Goal: Task Accomplishment & Management: Manage account settings

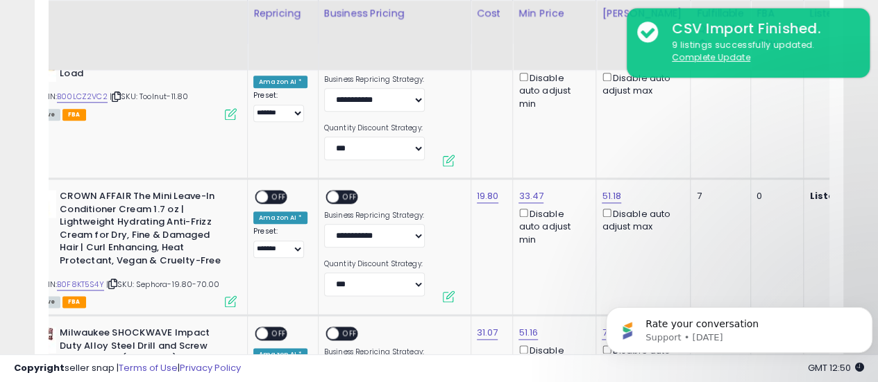
scroll to position [0, 156]
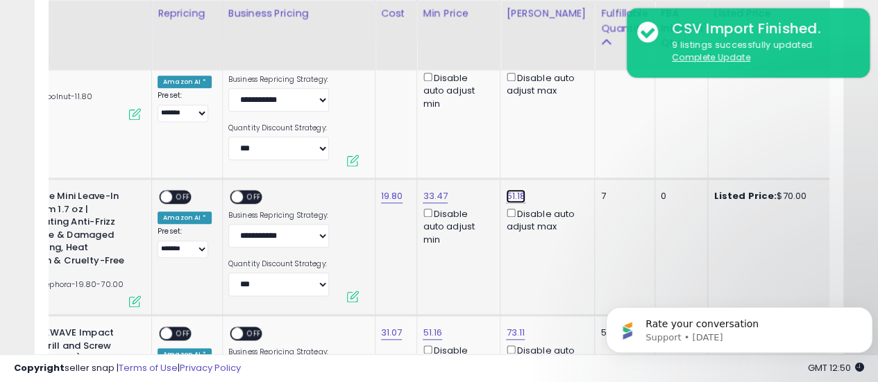
click at [507, 197] on link "51.18" at bounding box center [515, 196] width 19 height 14
drag, startPoint x: 462, startPoint y: 148, endPoint x: 407, endPoint y: 149, distance: 55.5
click at [407, 149] on div "***** This will override store markup" at bounding box center [499, 157] width 200 height 51
type input "*****"
click at [553, 151] on icon "submit" at bounding box center [549, 148] width 8 height 8
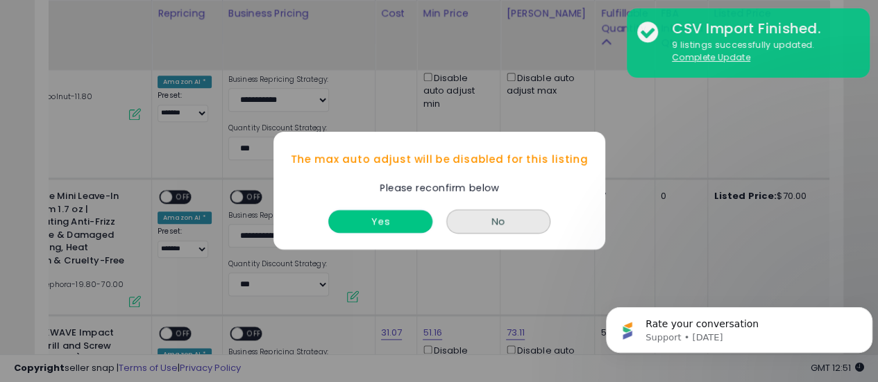
click at [422, 224] on button "Yes" at bounding box center [380, 222] width 104 height 23
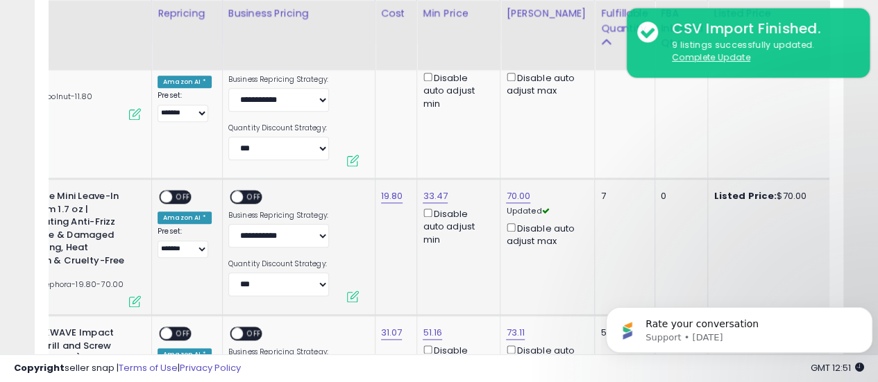
click at [169, 199] on span at bounding box center [166, 198] width 12 height 12
click at [234, 196] on span at bounding box center [237, 198] width 12 height 12
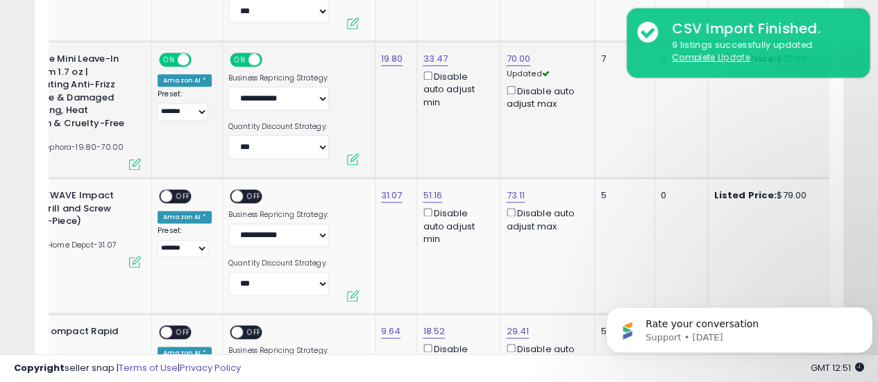
scroll to position [838, 0]
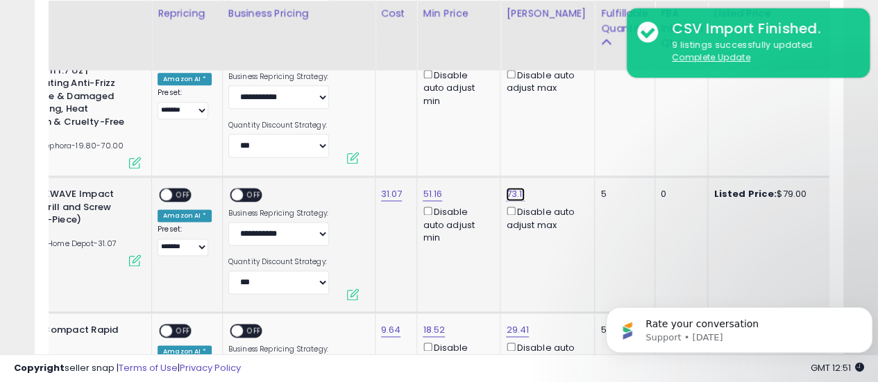
click at [506, 188] on link "73.11" at bounding box center [515, 194] width 19 height 14
drag, startPoint x: 461, startPoint y: 155, endPoint x: 412, endPoint y: 155, distance: 48.6
click at [412, 155] on input "*****" at bounding box center [470, 148] width 124 height 24
type input "**"
click at [553, 145] on icon "submit" at bounding box center [548, 146] width 8 height 8
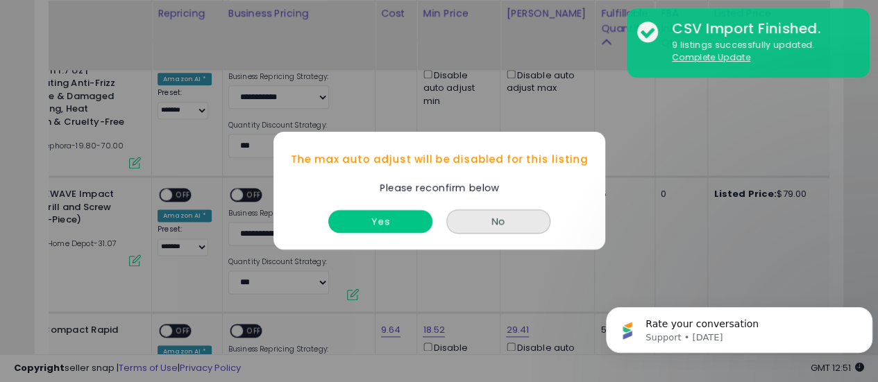
click at [382, 220] on button "Yes" at bounding box center [380, 222] width 104 height 23
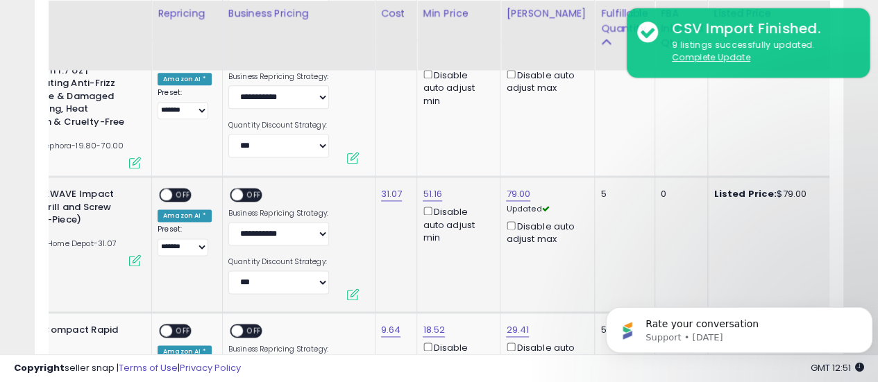
click at [178, 195] on span "OFF" at bounding box center [183, 195] width 22 height 12
click at [233, 192] on span at bounding box center [237, 195] width 12 height 12
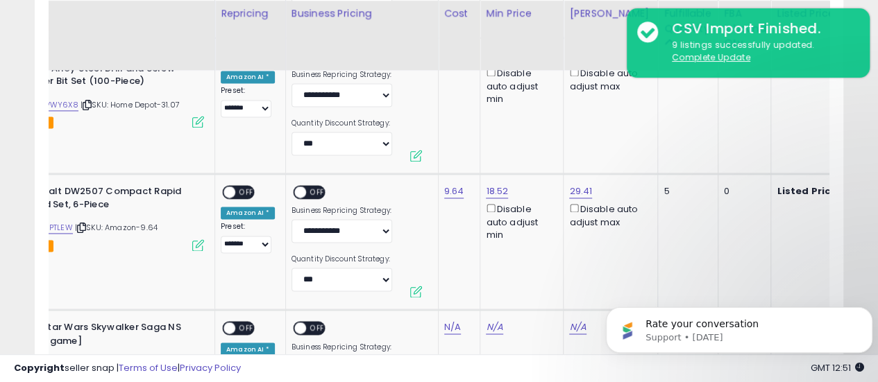
scroll to position [0, 232]
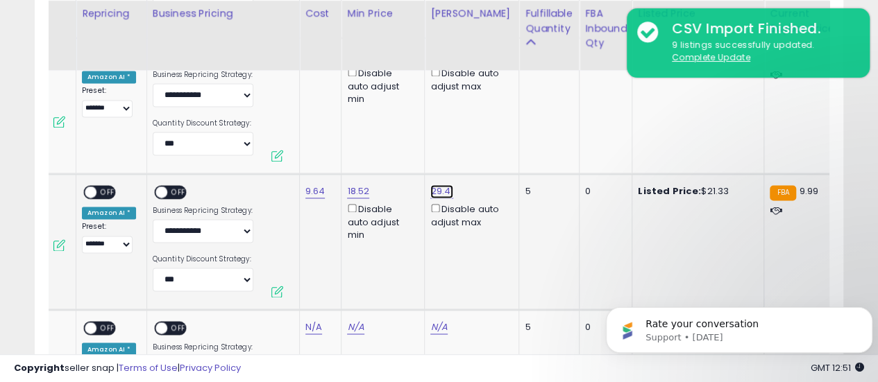
click at [437, 192] on link "29.41" at bounding box center [441, 192] width 23 height 14
drag, startPoint x: 396, startPoint y: 147, endPoint x: 332, endPoint y: 147, distance: 63.9
click at [332, 147] on div "***** This will override store markup" at bounding box center [424, 151] width 200 height 51
type input "*****"
click at [478, 140] on icon "submit" at bounding box center [474, 142] width 8 height 8
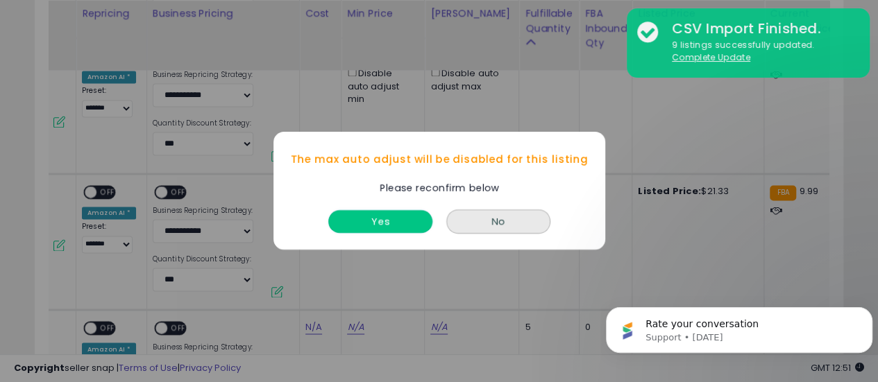
click at [377, 214] on button "Yes" at bounding box center [380, 222] width 104 height 23
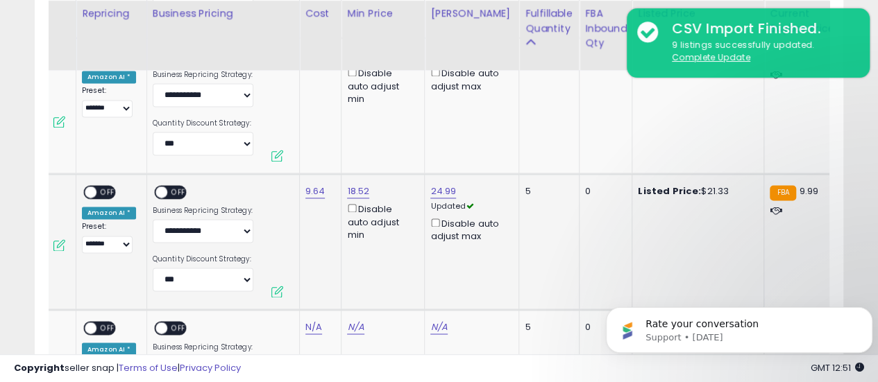
click at [99, 189] on span "OFF" at bounding box center [107, 193] width 22 height 12
click at [157, 189] on span at bounding box center [161, 193] width 12 height 12
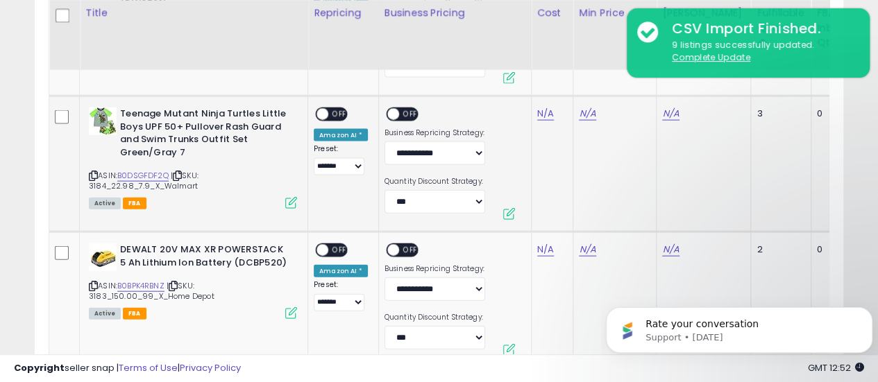
scroll to position [1533, 0]
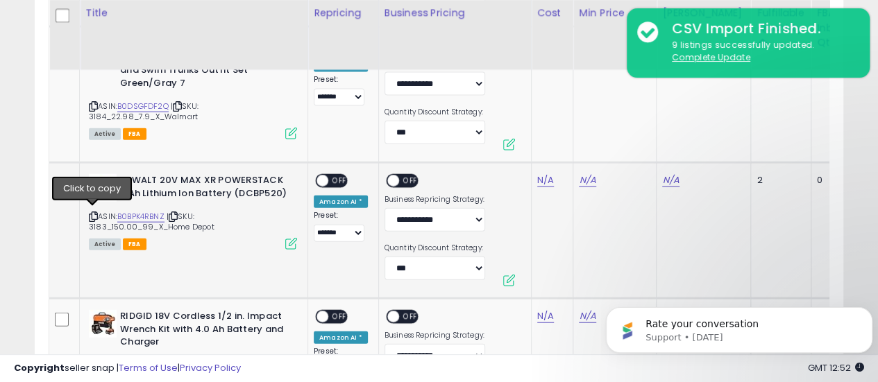
click at [92, 214] on icon at bounding box center [93, 217] width 9 height 8
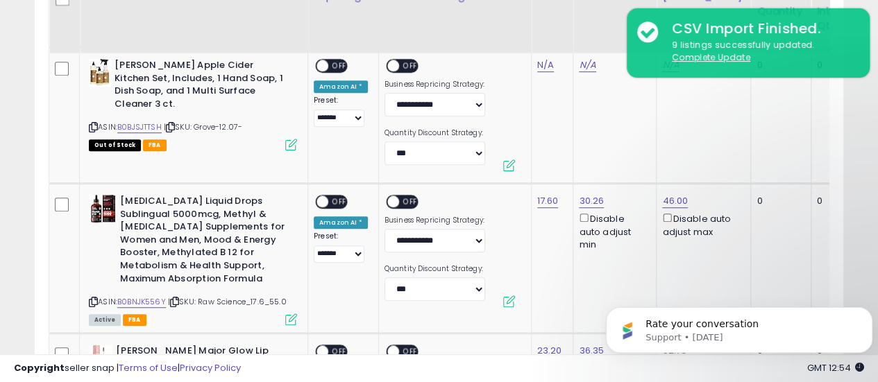
scroll to position [2990, 0]
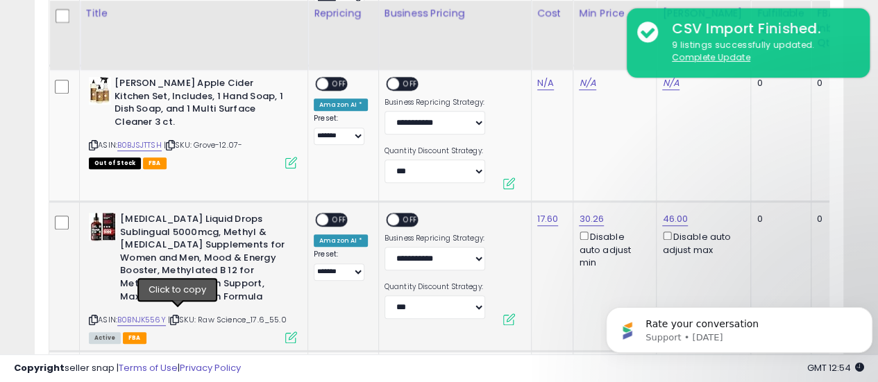
click at [179, 317] on icon at bounding box center [174, 321] width 9 height 8
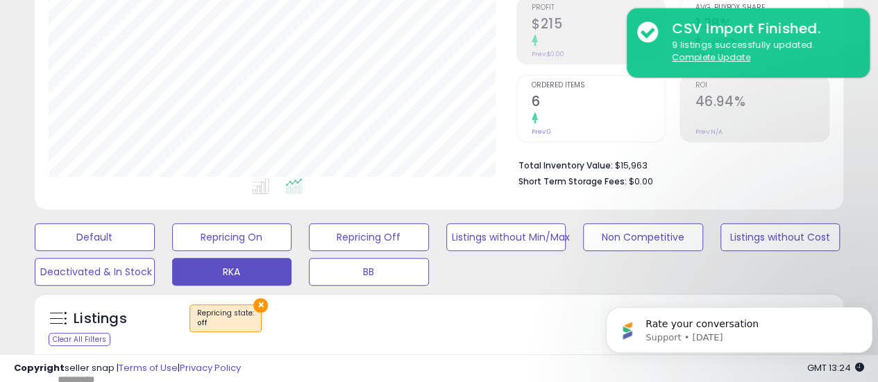
scroll to position [283, 0]
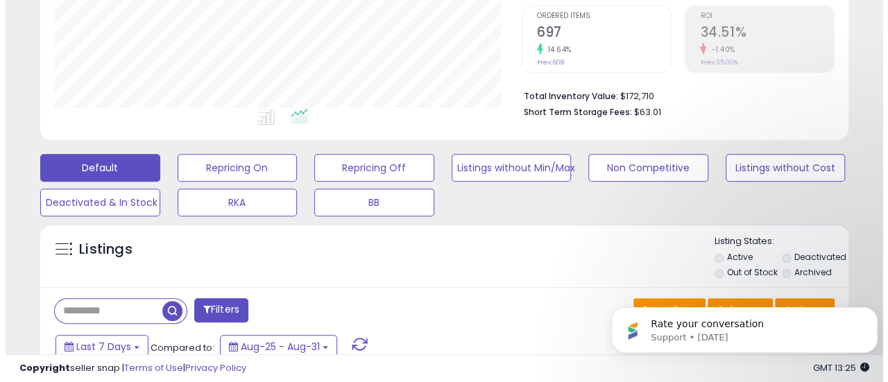
scroll to position [285, 468]
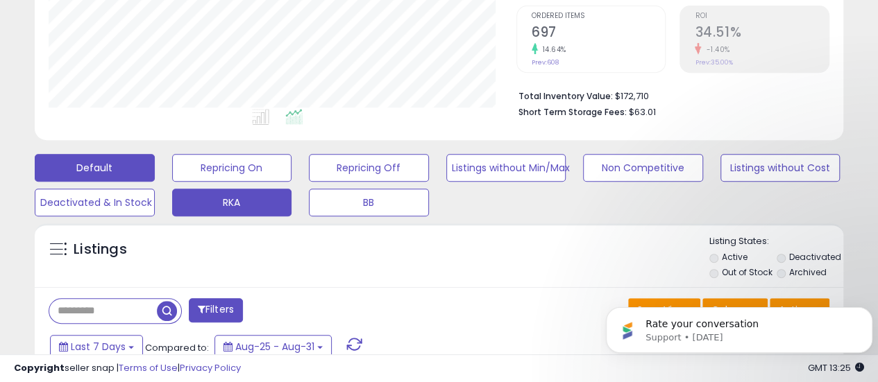
click at [252, 213] on button "RKA" at bounding box center [232, 203] width 120 height 28
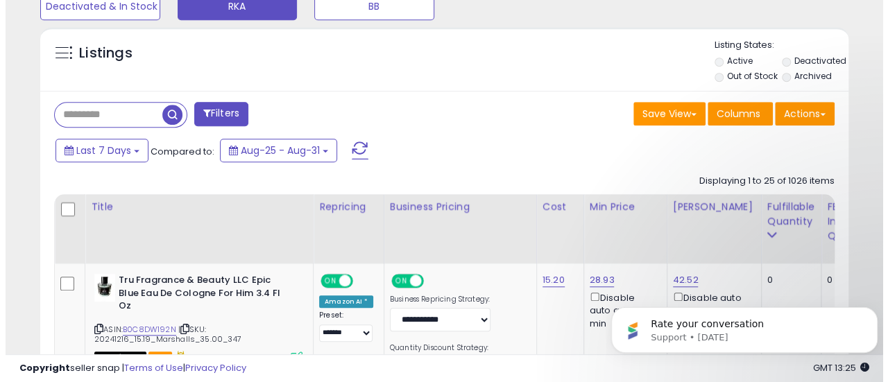
scroll to position [561, 0]
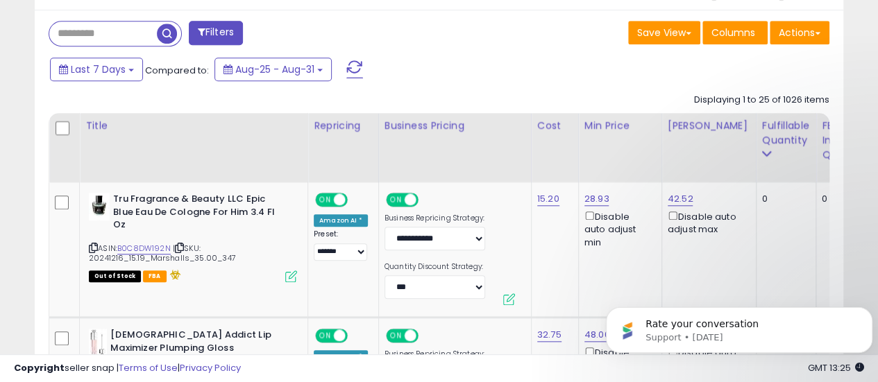
click at [242, 37] on button "Filters" at bounding box center [216, 33] width 54 height 24
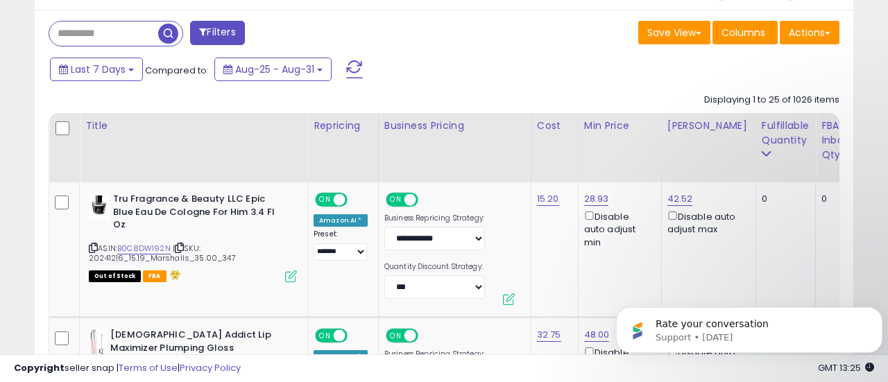
scroll to position [285, 473]
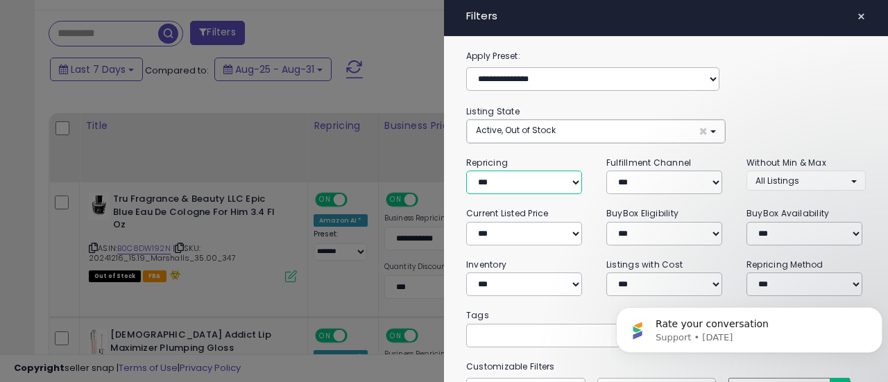
click at [553, 183] on select "**********" at bounding box center [524, 183] width 116 height 24
select select "***"
click at [466, 171] on select "**********" at bounding box center [524, 183] width 116 height 24
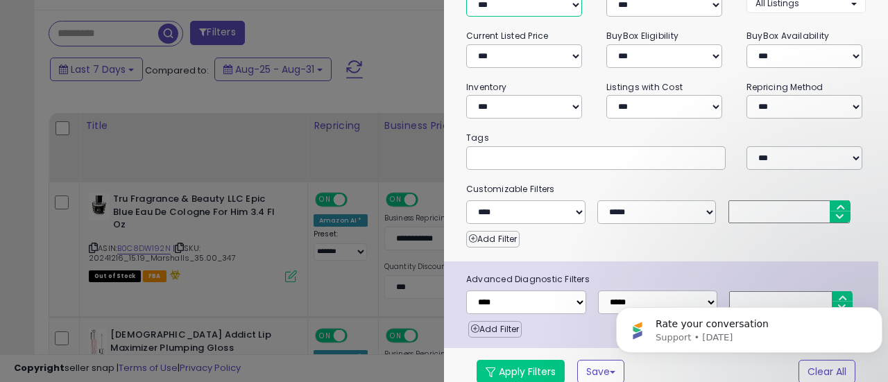
scroll to position [186, 0]
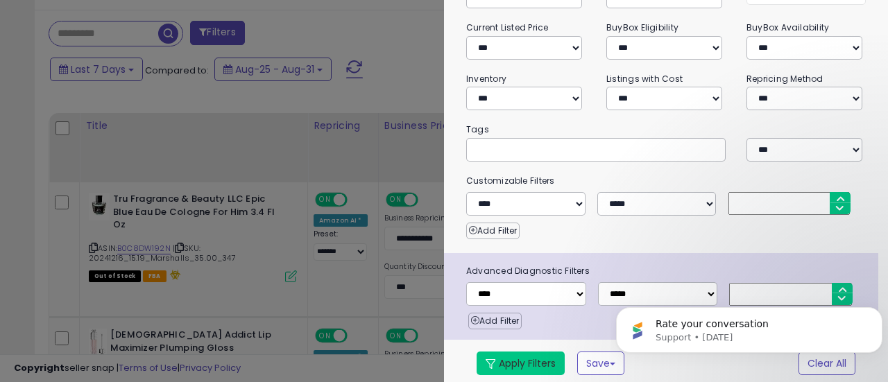
click at [519, 352] on button "Apply Filters" at bounding box center [521, 364] width 88 height 24
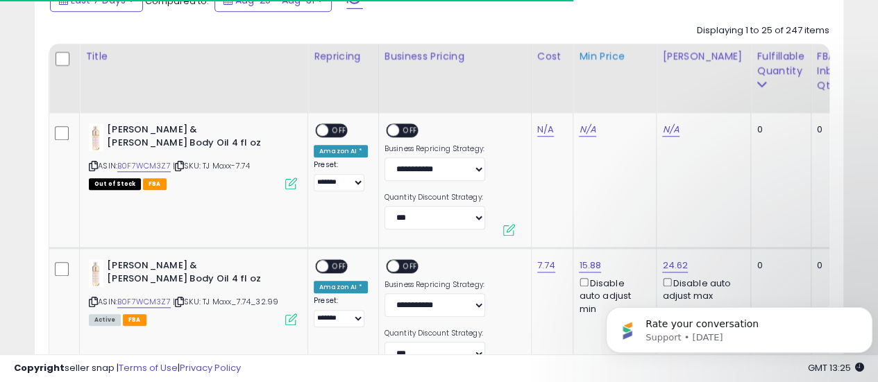
scroll to position [285, 468]
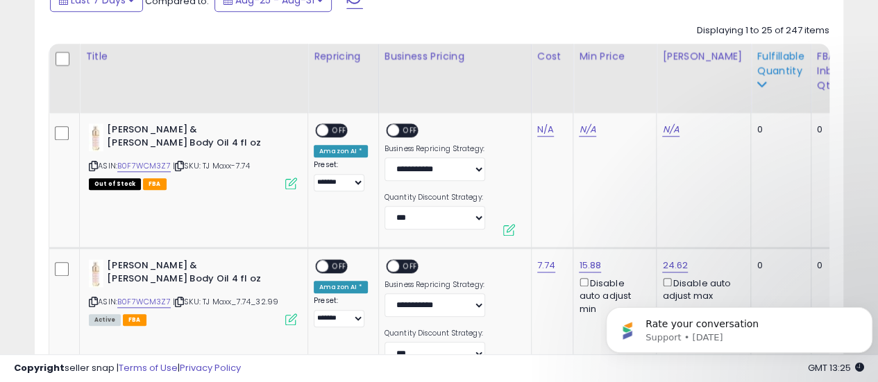
click at [766, 72] on div "Fulfillable Quantity" at bounding box center [781, 63] width 48 height 29
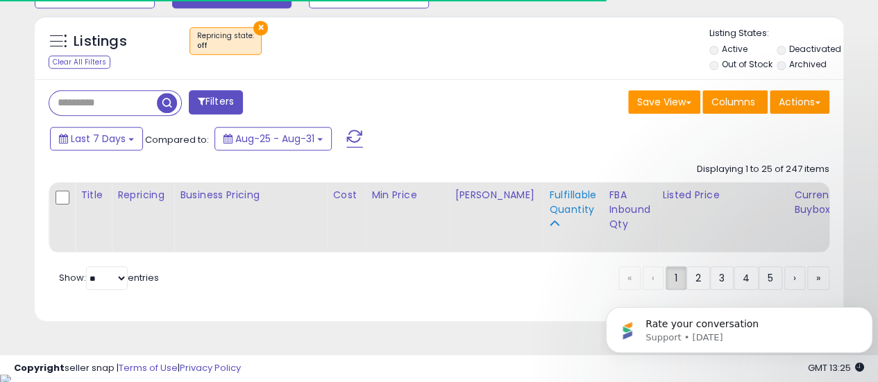
scroll to position [630, 0]
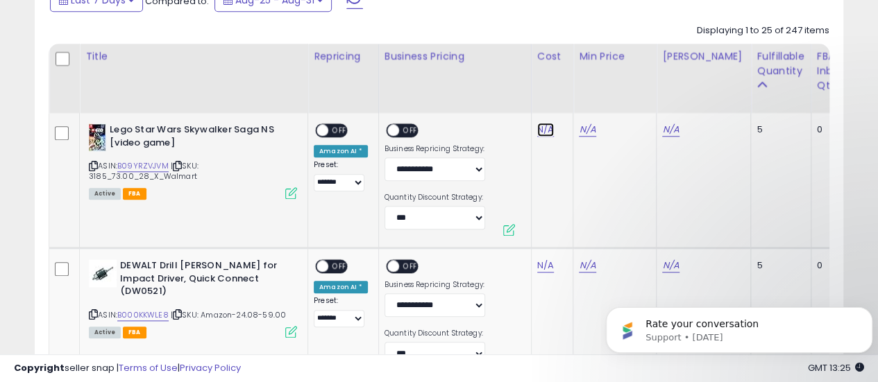
click at [545, 124] on link "N/A" at bounding box center [545, 130] width 17 height 14
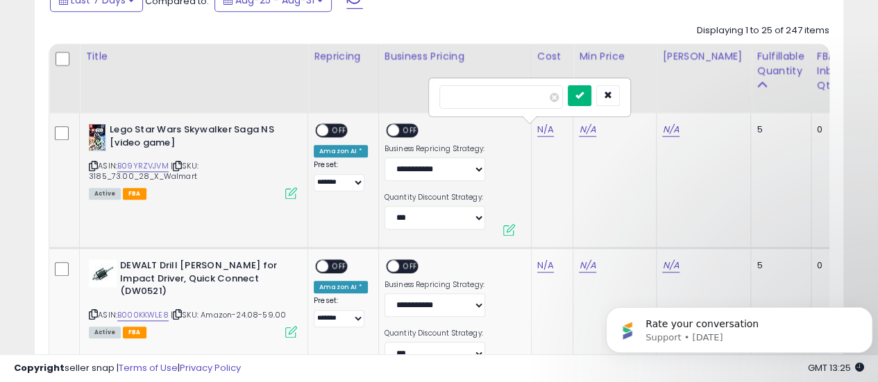
type input "**"
click at [584, 98] on icon "submit" at bounding box center [579, 95] width 8 height 8
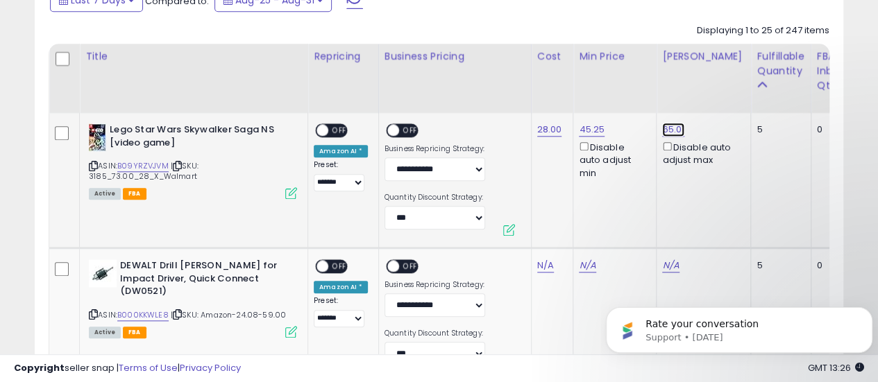
click at [675, 128] on link "65.01" at bounding box center [673, 130] width 22 height 14
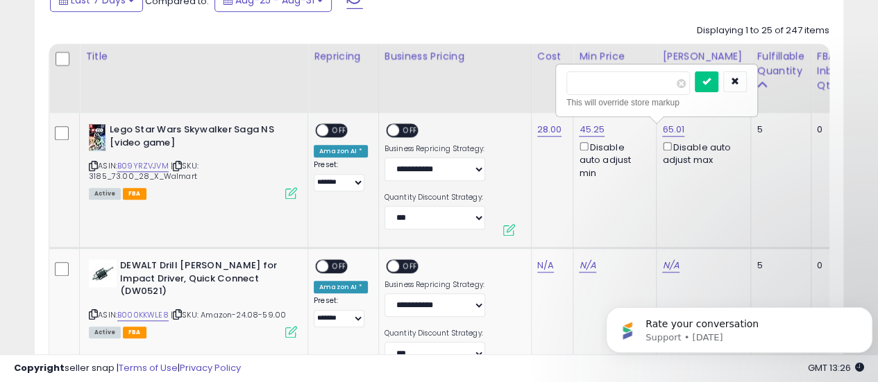
drag, startPoint x: 637, startPoint y: 87, endPoint x: 572, endPoint y: 86, distance: 65.3
click at [572, 86] on input "*****" at bounding box center [628, 83] width 124 height 24
type input "*****"
click at [718, 80] on button "submit" at bounding box center [707, 81] width 24 height 21
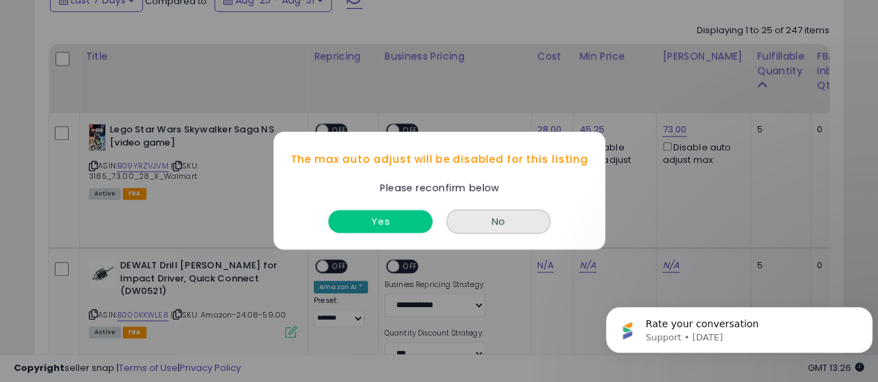
click at [362, 226] on button "Yes" at bounding box center [380, 222] width 104 height 23
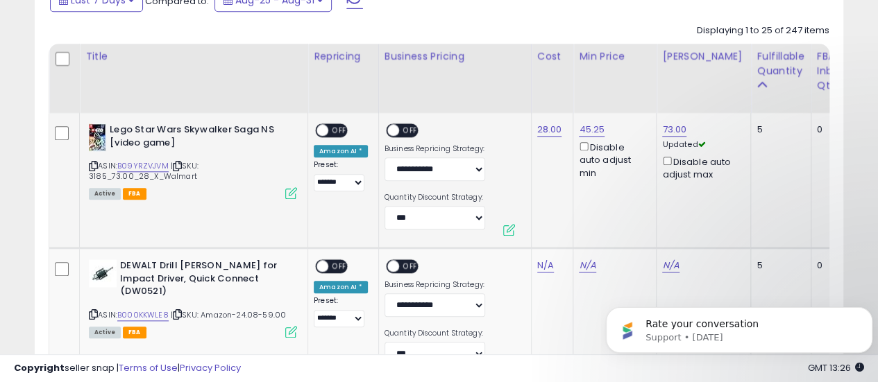
click at [319, 133] on span at bounding box center [323, 131] width 12 height 12
click at [387, 128] on span at bounding box center [393, 131] width 12 height 12
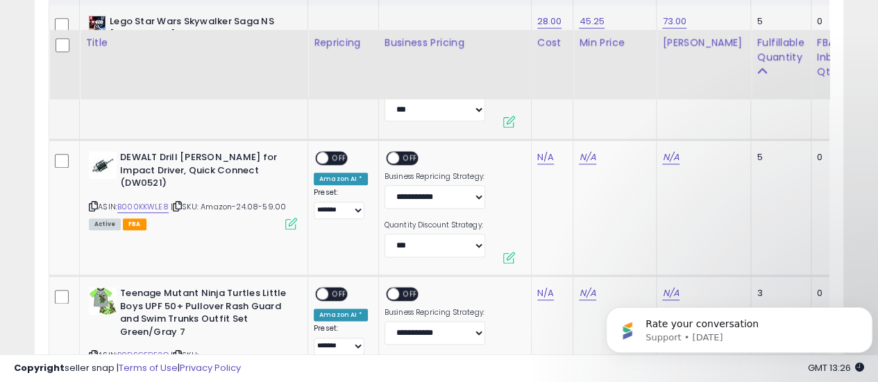
scroll to position [769, 0]
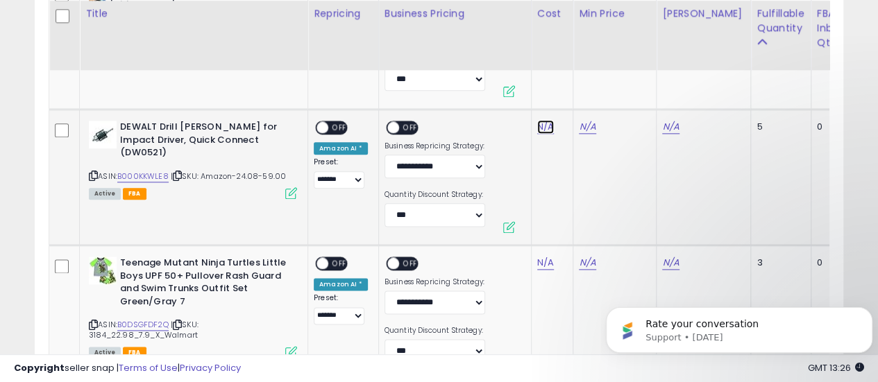
click at [543, 127] on link "N/A" at bounding box center [545, 127] width 17 height 14
type input "*****"
click at [584, 93] on icon "submit" at bounding box center [579, 92] width 8 height 8
click at [677, 127] on link "53.97" at bounding box center [674, 127] width 24 height 14
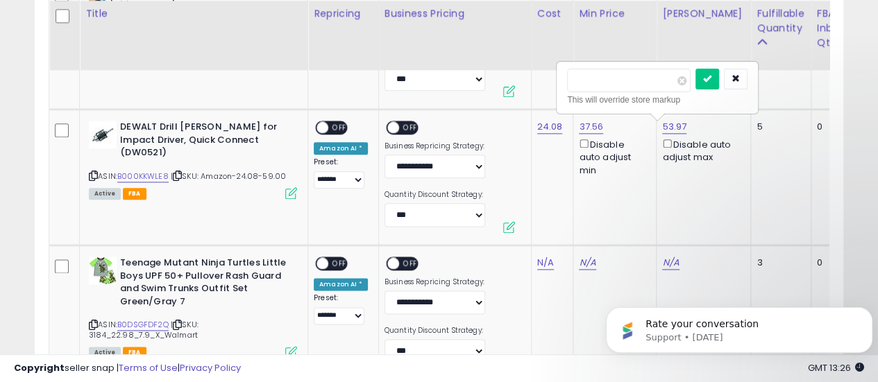
drag, startPoint x: 607, startPoint y: 83, endPoint x: 551, endPoint y: 71, distance: 57.3
type input "**"
click at [719, 82] on button "submit" at bounding box center [707, 79] width 24 height 21
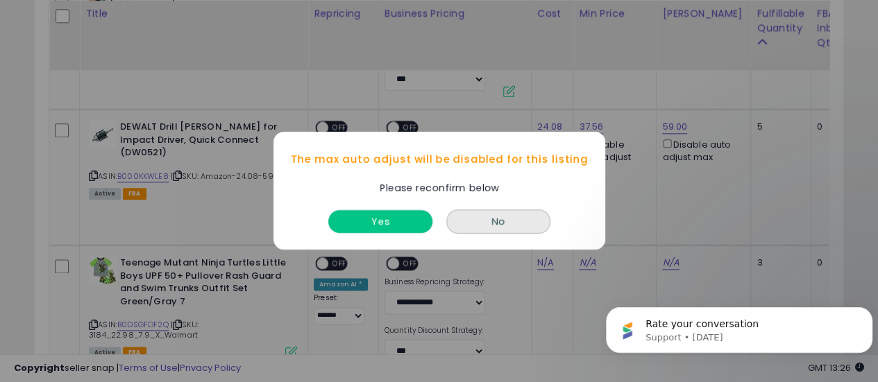
click at [416, 220] on button "Yes" at bounding box center [380, 222] width 104 height 23
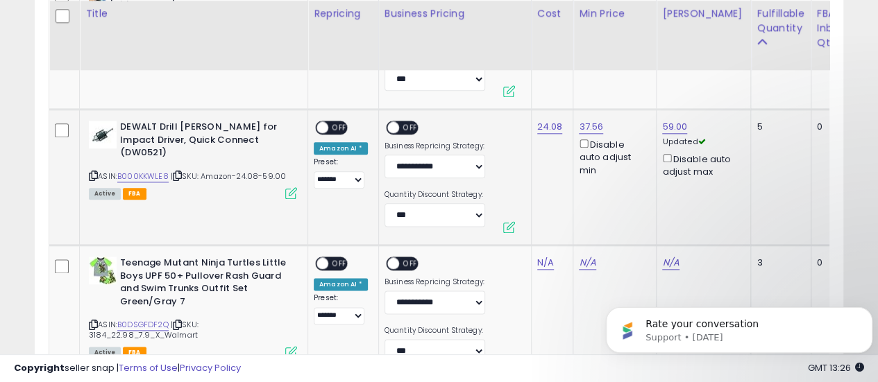
click at [323, 122] on span at bounding box center [323, 128] width 12 height 12
click at [391, 126] on span at bounding box center [393, 128] width 12 height 12
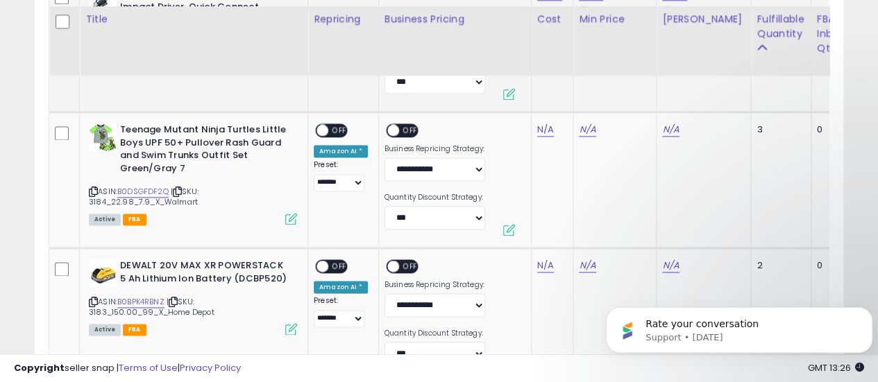
scroll to position [908, 0]
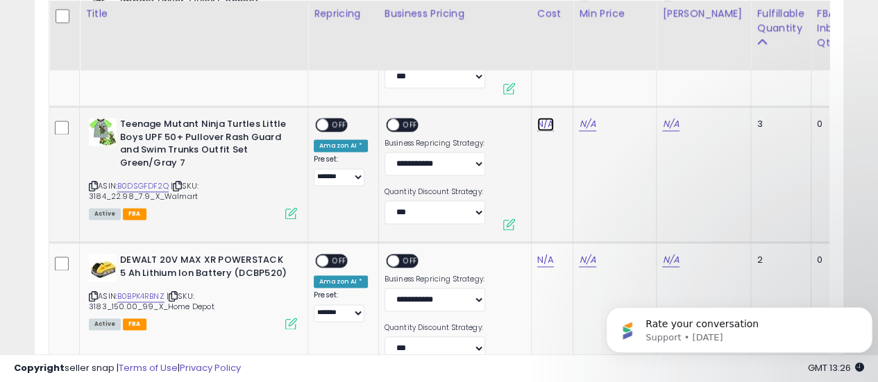
click at [537, 125] on link "N/A" at bounding box center [545, 124] width 17 height 14
type input "****"
click at [591, 93] on button "submit" at bounding box center [580, 89] width 24 height 21
click at [671, 119] on link "28.29" at bounding box center [674, 124] width 25 height 14
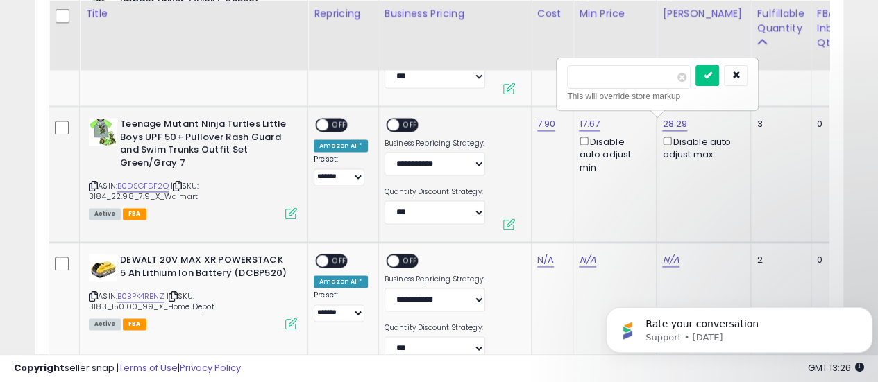
drag, startPoint x: 629, startPoint y: 81, endPoint x: 570, endPoint y: 83, distance: 59.0
click at [570, 83] on input "*****" at bounding box center [629, 77] width 124 height 24
type input "*****"
click at [719, 73] on button "submit" at bounding box center [707, 75] width 24 height 21
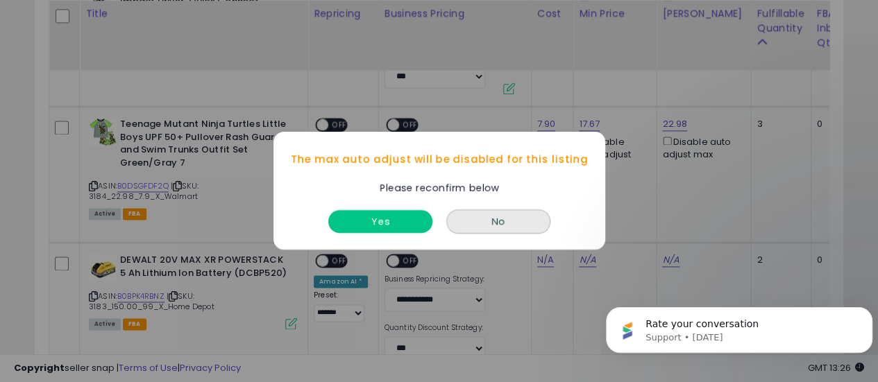
click at [410, 224] on button "Yes" at bounding box center [380, 222] width 104 height 23
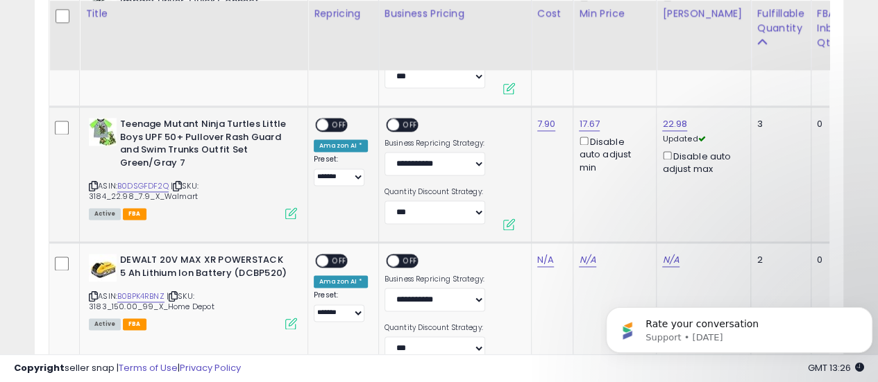
click at [332, 119] on span "OFF" at bounding box center [339, 125] width 22 height 12
click at [394, 124] on span at bounding box center [393, 125] width 12 height 12
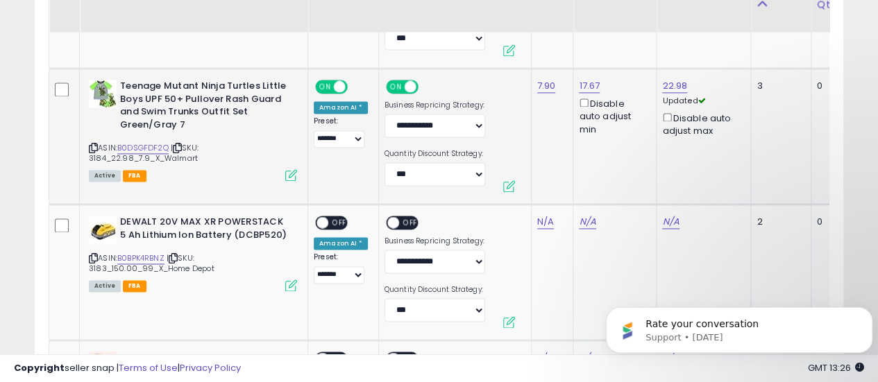
scroll to position [977, 0]
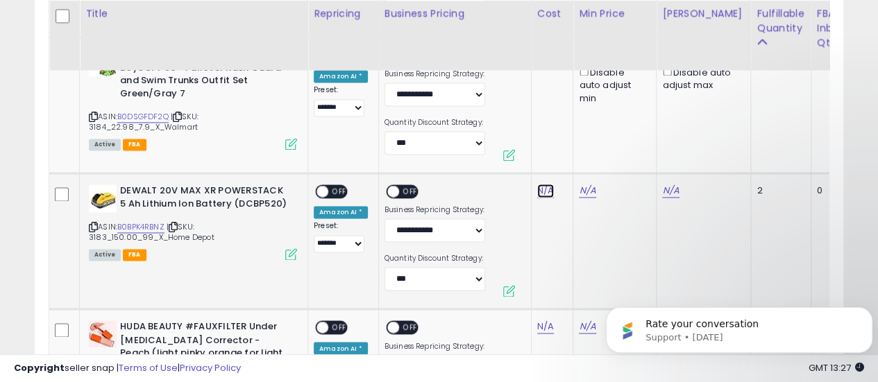
click at [541, 192] on link "N/A" at bounding box center [545, 191] width 17 height 14
type input "**"
click at [584, 158] on icon "submit" at bounding box center [579, 155] width 8 height 8
click at [674, 187] on link "207.42" at bounding box center [677, 191] width 31 height 14
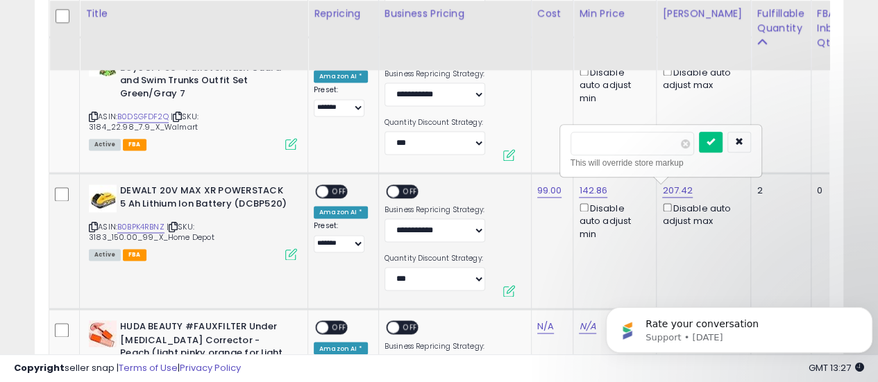
drag, startPoint x: 622, startPoint y: 146, endPoint x: 564, endPoint y: 142, distance: 57.8
click at [564, 142] on div "****** This will override store markup" at bounding box center [661, 151] width 200 height 51
type input "******"
click at [723, 135] on button "submit" at bounding box center [711, 142] width 24 height 21
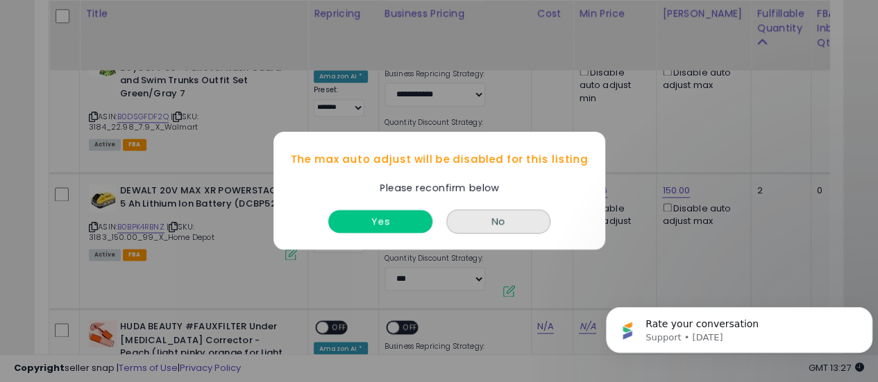
click at [393, 219] on button "Yes" at bounding box center [380, 222] width 104 height 23
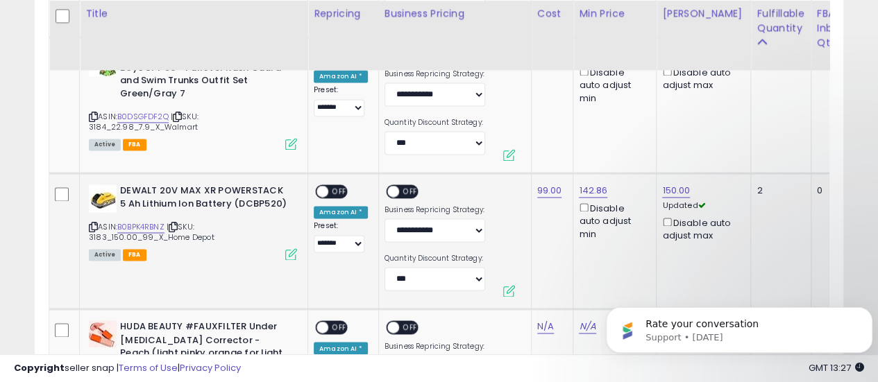
click at [338, 189] on span "OFF" at bounding box center [339, 192] width 22 height 12
click at [390, 189] on span at bounding box center [393, 192] width 12 height 12
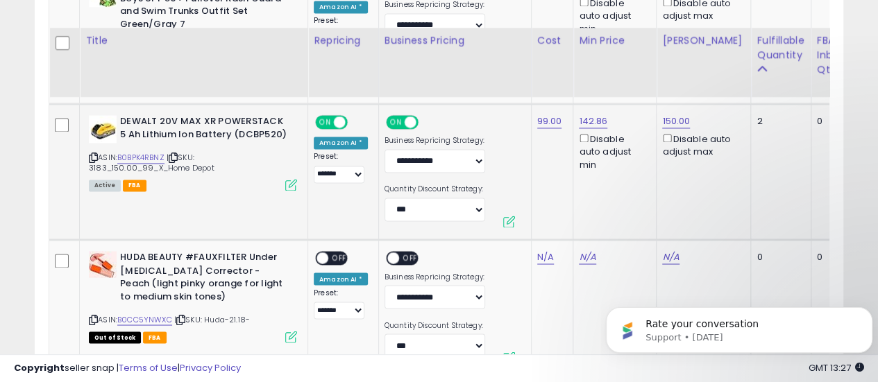
scroll to position [1116, 0]
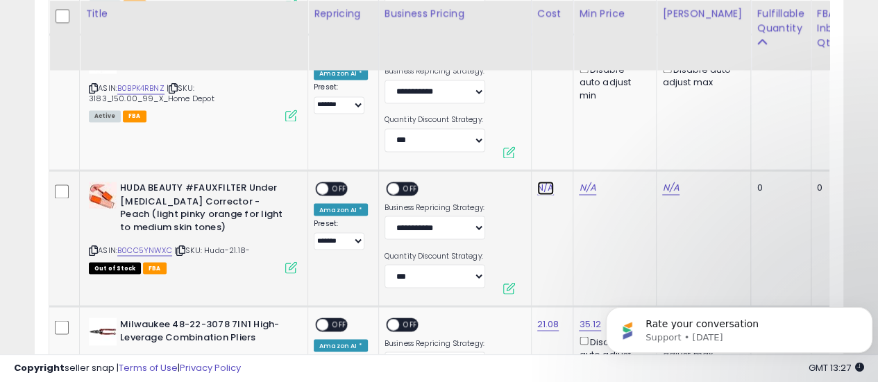
click at [540, 186] on link "N/A" at bounding box center [545, 188] width 17 height 14
type input "*****"
click at [591, 151] on button "submit" at bounding box center [580, 153] width 24 height 21
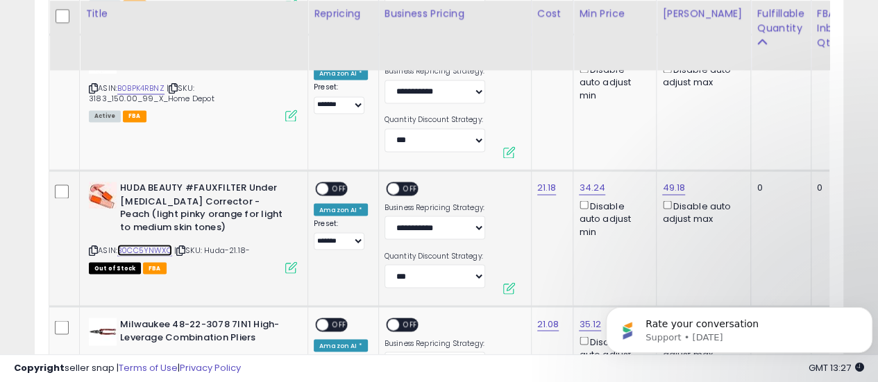
click at [162, 248] on link "B0CC5YNWXC" at bounding box center [144, 250] width 55 height 12
click at [671, 187] on link "49.18" at bounding box center [673, 188] width 23 height 14
drag, startPoint x: 611, startPoint y: 141, endPoint x: 539, endPoint y: 151, distance: 72.8
type input "**"
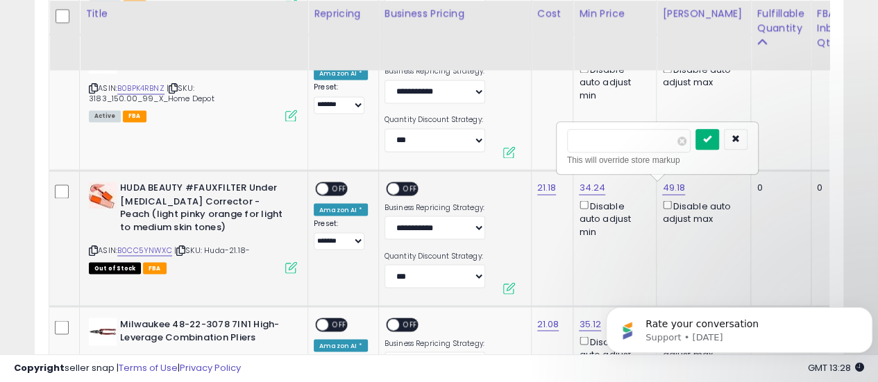
click at [711, 135] on icon "submit" at bounding box center [707, 139] width 8 height 8
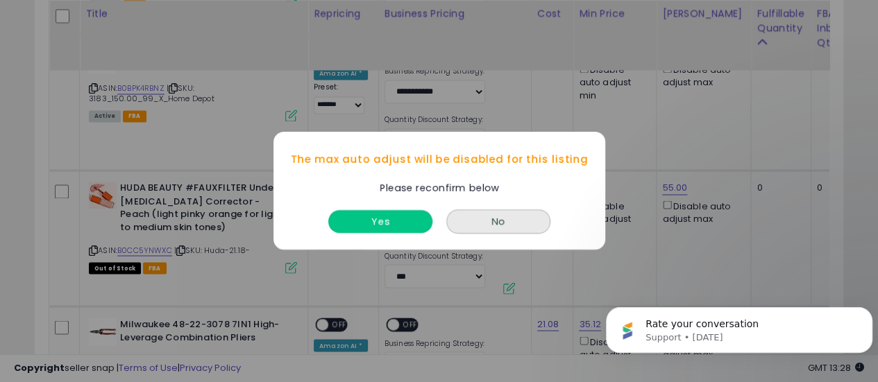
click at [372, 225] on button "Yes" at bounding box center [380, 222] width 104 height 23
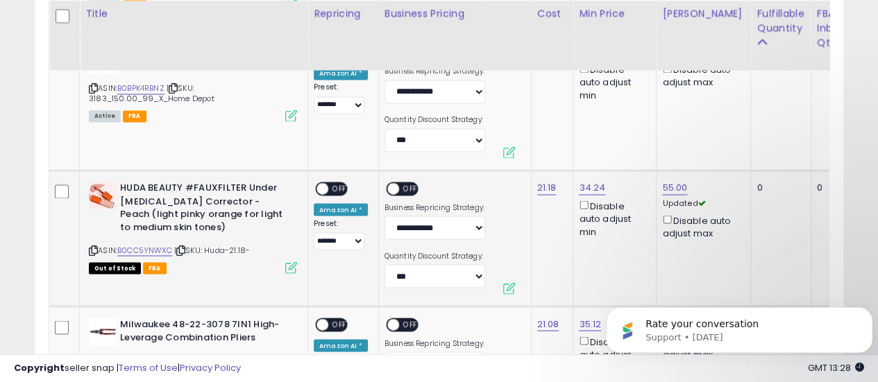
click at [335, 189] on span "OFF" at bounding box center [339, 189] width 22 height 12
click at [403, 187] on span "OFF" at bounding box center [410, 189] width 22 height 12
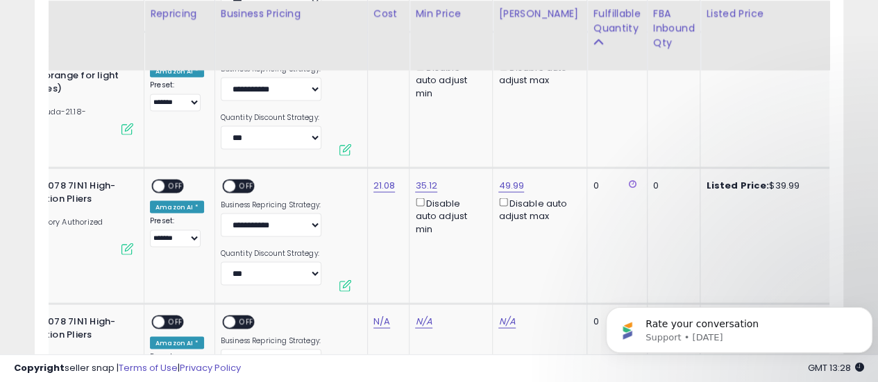
scroll to position [0, 167]
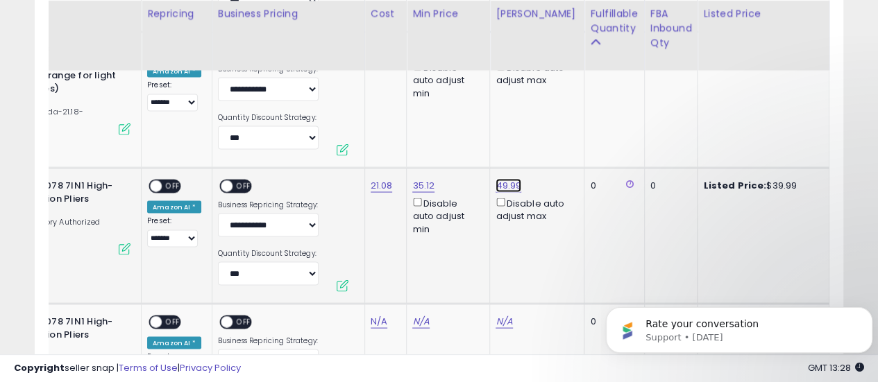
click at [498, 181] on link "49.99" at bounding box center [509, 185] width 26 height 14
drag, startPoint x: 460, startPoint y: 138, endPoint x: 392, endPoint y: 138, distance: 67.3
click at [392, 138] on div "***** This will override store markup" at bounding box center [492, 144] width 200 height 51
type input "*****"
click at [546, 133] on icon "submit" at bounding box center [542, 135] width 8 height 8
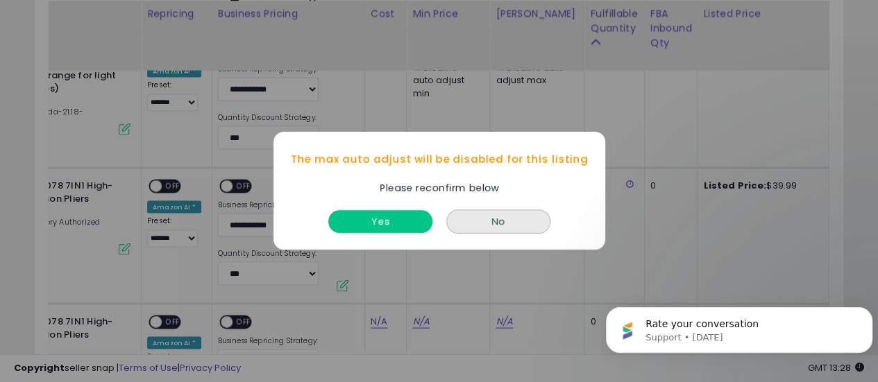
click at [361, 225] on button "Yes" at bounding box center [380, 222] width 104 height 23
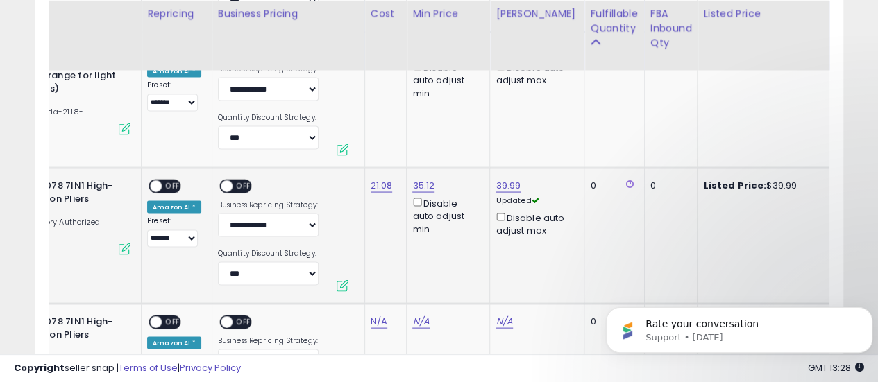
click at [168, 183] on span "OFF" at bounding box center [173, 186] width 22 height 12
click at [226, 184] on span at bounding box center [227, 186] width 12 height 12
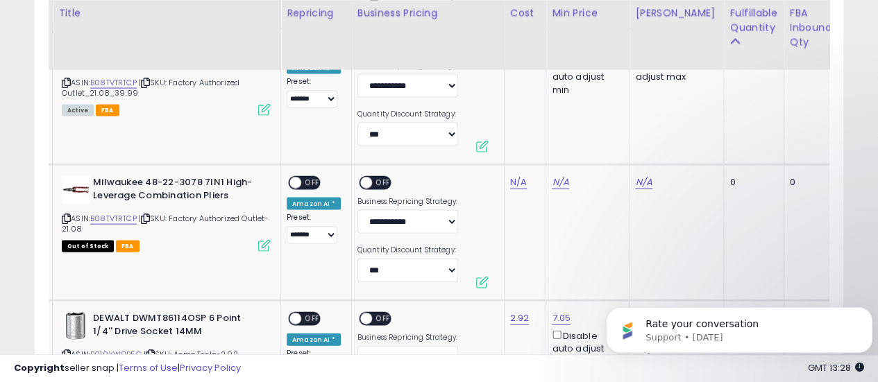
scroll to position [0, 37]
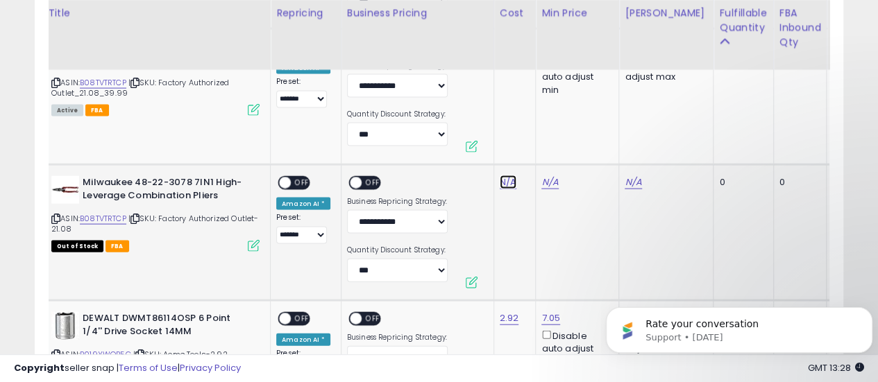
click at [500, 182] on link "N/A" at bounding box center [508, 183] width 17 height 14
type input "*****"
click at [546, 144] on icon "submit" at bounding box center [542, 146] width 8 height 8
click at [292, 181] on span "OFF" at bounding box center [302, 184] width 22 height 12
click at [368, 179] on span "OFF" at bounding box center [373, 184] width 22 height 12
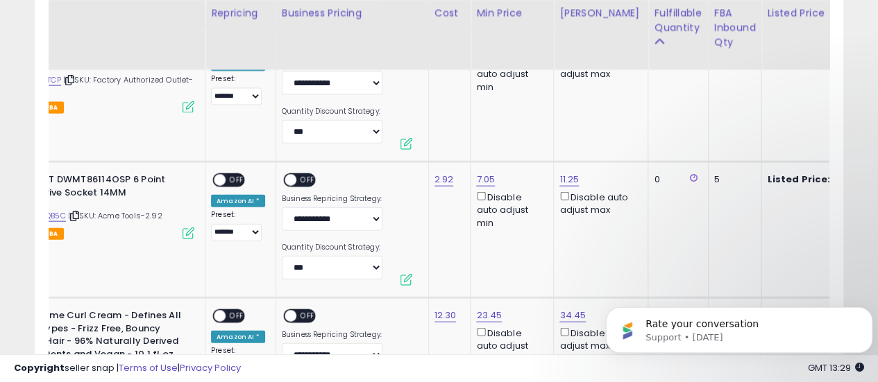
scroll to position [0, 0]
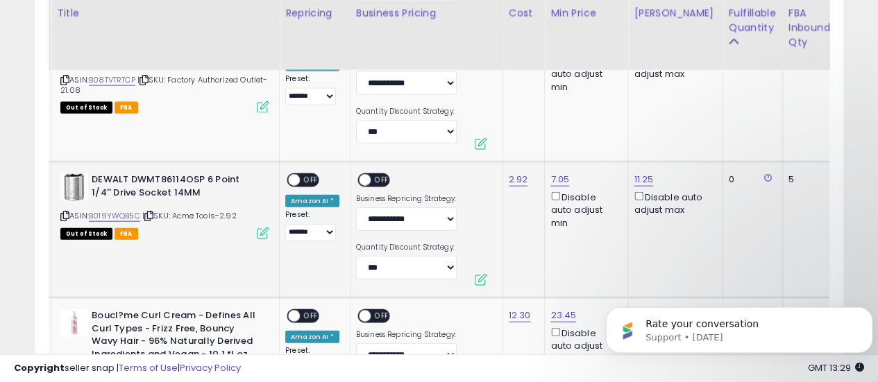
click at [303, 177] on span "OFF" at bounding box center [311, 181] width 22 height 12
click at [362, 181] on span at bounding box center [365, 181] width 12 height 12
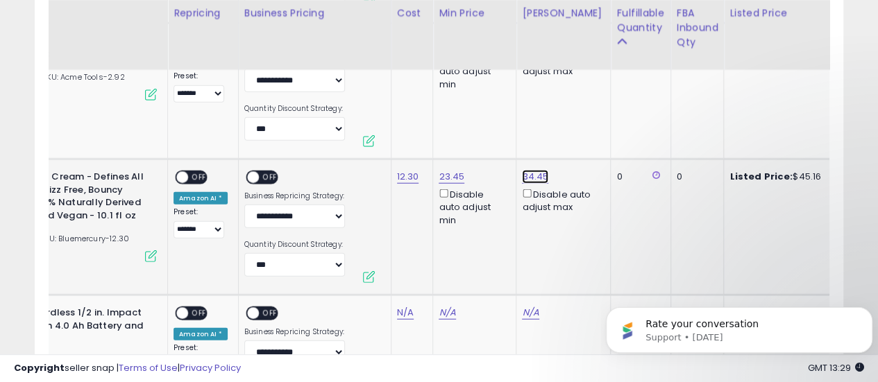
click at [522, 170] on link "34.45" at bounding box center [535, 177] width 26 height 14
drag, startPoint x: 471, startPoint y: 133, endPoint x: 410, endPoint y: 133, distance: 61.1
type input "*****"
click at [572, 122] on icon "submit" at bounding box center [568, 126] width 8 height 8
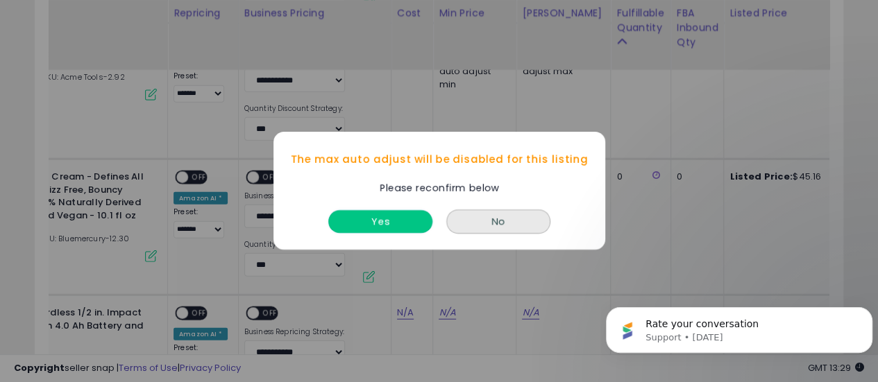
click at [401, 221] on button "Yes" at bounding box center [380, 222] width 104 height 23
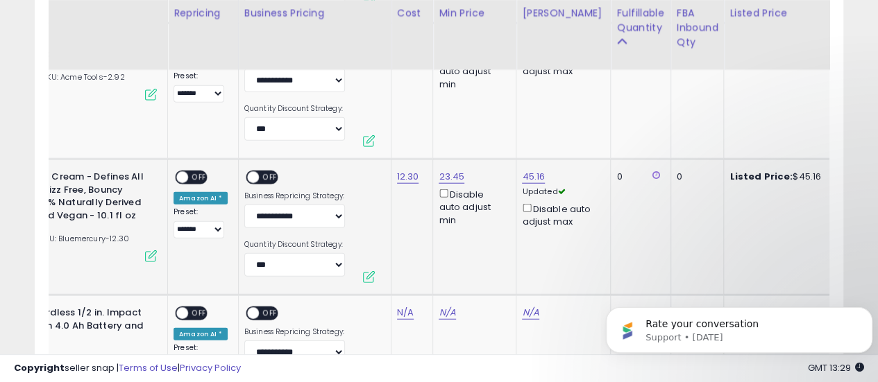
click at [195, 176] on span "OFF" at bounding box center [199, 178] width 22 height 12
click at [260, 173] on span "OFF" at bounding box center [270, 178] width 22 height 12
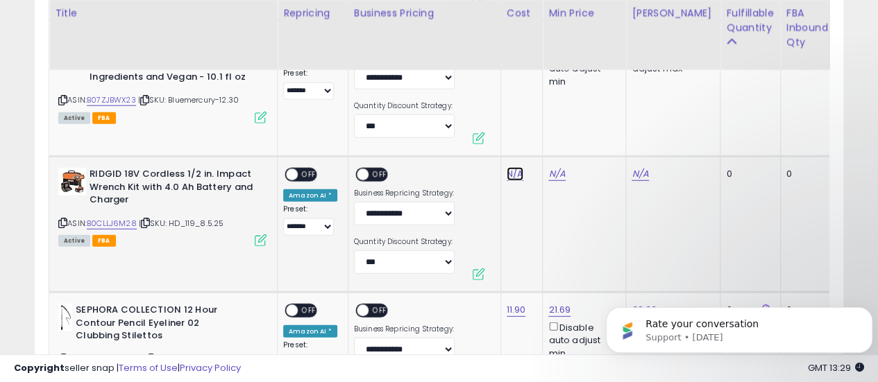
click at [515, 173] on link "N/A" at bounding box center [515, 174] width 17 height 14
click at [107, 220] on link "B0CLLJ6M28" at bounding box center [112, 224] width 50 height 12
click at [504, 135] on input "number" at bounding box center [471, 140] width 124 height 24
type input "***"
click at [553, 137] on icon "submit" at bounding box center [549, 137] width 8 height 8
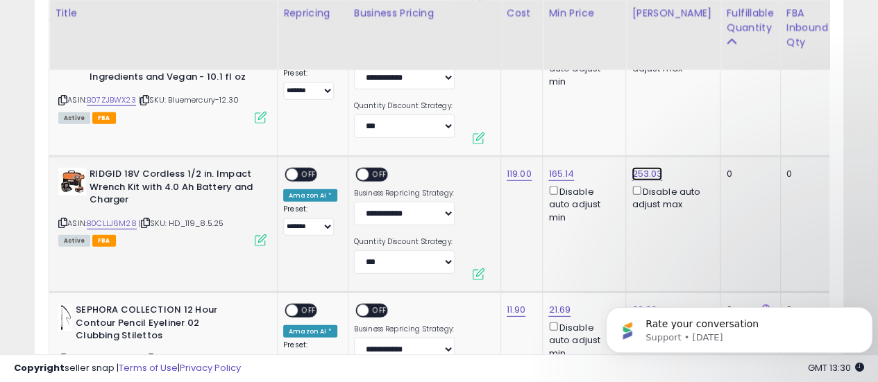
click at [647, 171] on link "253.03" at bounding box center [647, 174] width 31 height 14
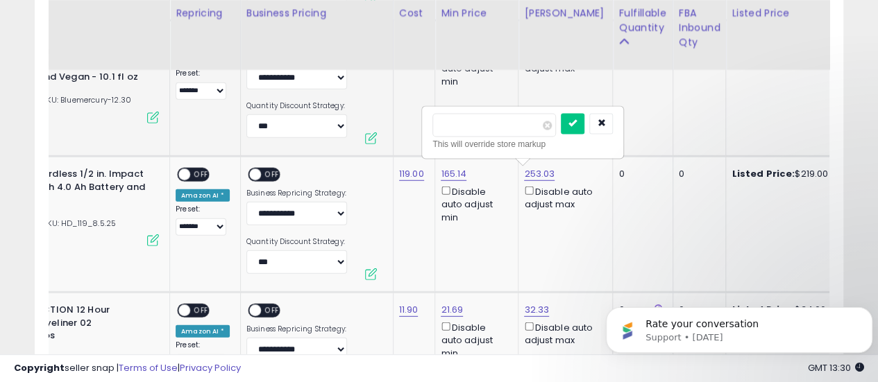
drag, startPoint x: 478, startPoint y: 126, endPoint x: 405, endPoint y: 126, distance: 72.2
type input "***"
click at [584, 130] on button "submit" at bounding box center [573, 124] width 24 height 21
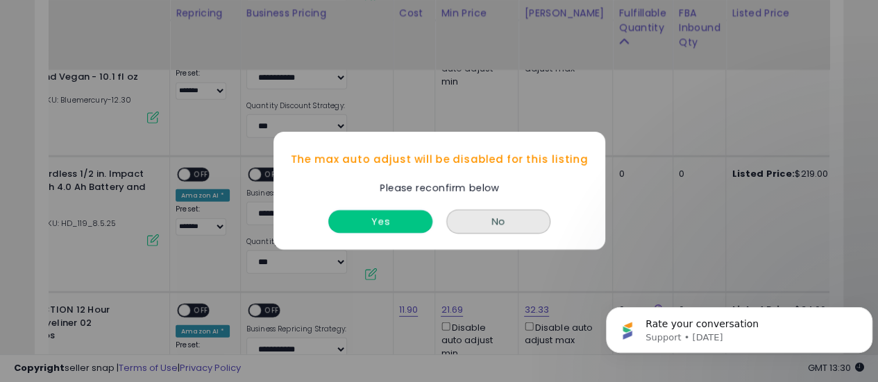
click at [391, 223] on button "Yes" at bounding box center [380, 222] width 104 height 23
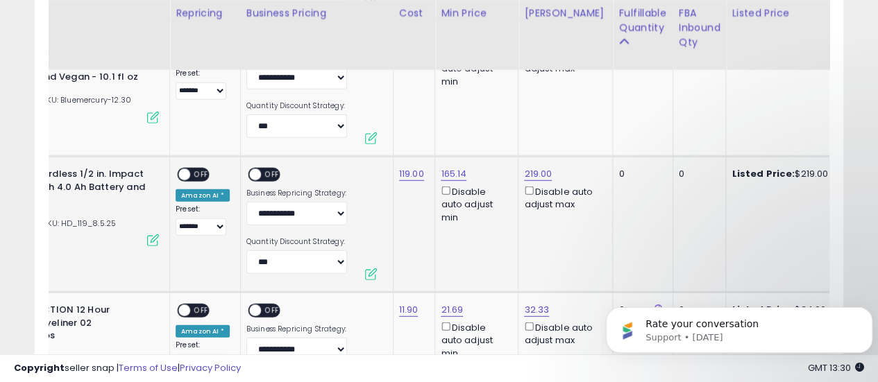
click at [191, 174] on span "OFF" at bounding box center [201, 175] width 22 height 12
click at [265, 171] on span "OFF" at bounding box center [272, 175] width 22 height 12
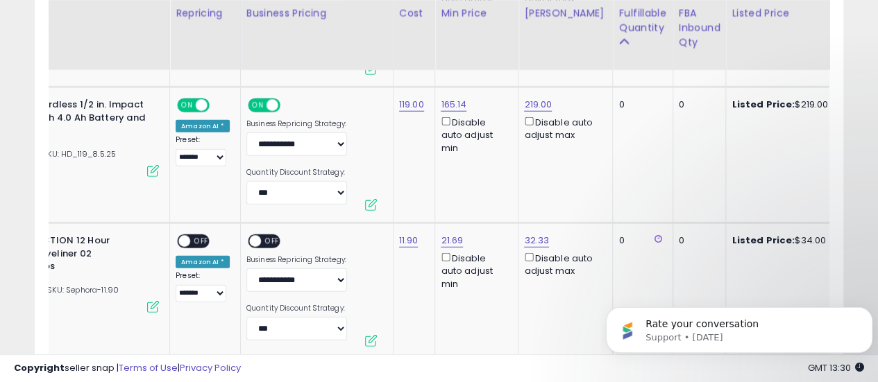
scroll to position [0, 0]
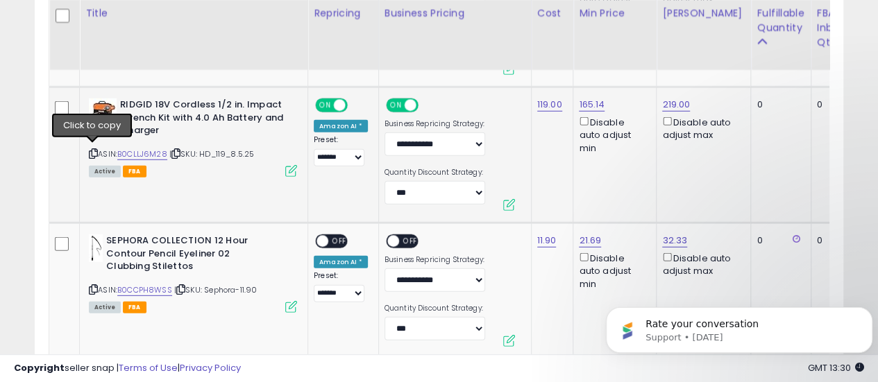
click at [93, 150] on icon at bounding box center [93, 154] width 9 height 8
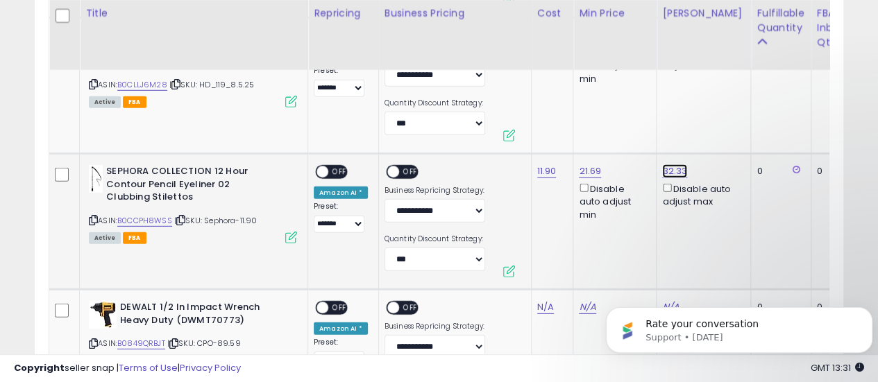
click at [669, 165] on link "32.33" at bounding box center [674, 172] width 25 height 14
drag, startPoint x: 630, startPoint y: 130, endPoint x: 568, endPoint y: 129, distance: 61.8
click at [568, 129] on input "*****" at bounding box center [630, 123] width 124 height 24
type input "**"
click at [712, 120] on icon "submit" at bounding box center [708, 121] width 8 height 8
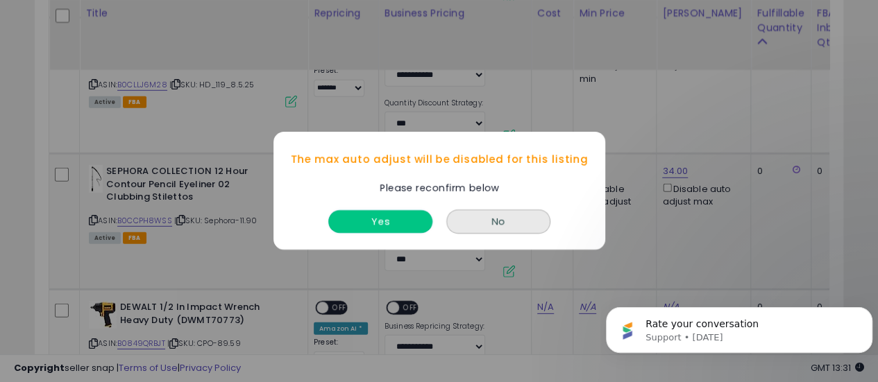
click at [357, 223] on button "Yes" at bounding box center [380, 222] width 104 height 23
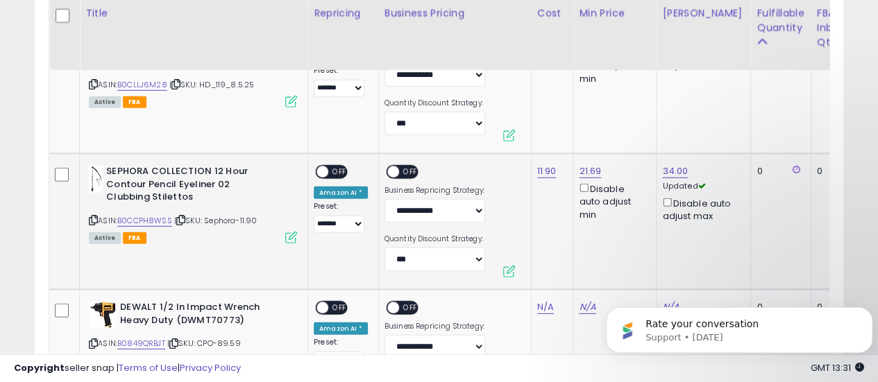
click at [338, 169] on span "OFF" at bounding box center [339, 173] width 22 height 12
click at [394, 167] on span at bounding box center [393, 173] width 12 height 12
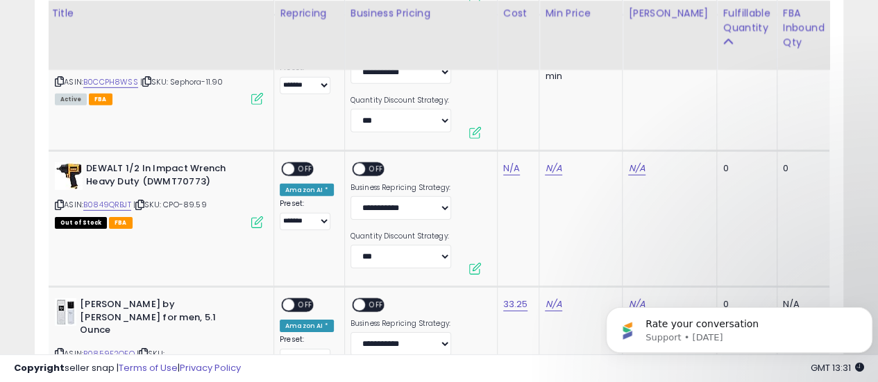
scroll to position [0, 98]
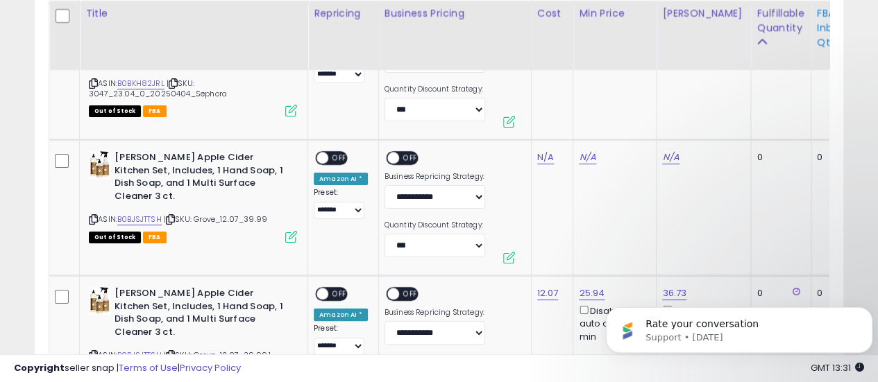
click at [817, 35] on div "FBA inbound Qty" at bounding box center [838, 28] width 42 height 44
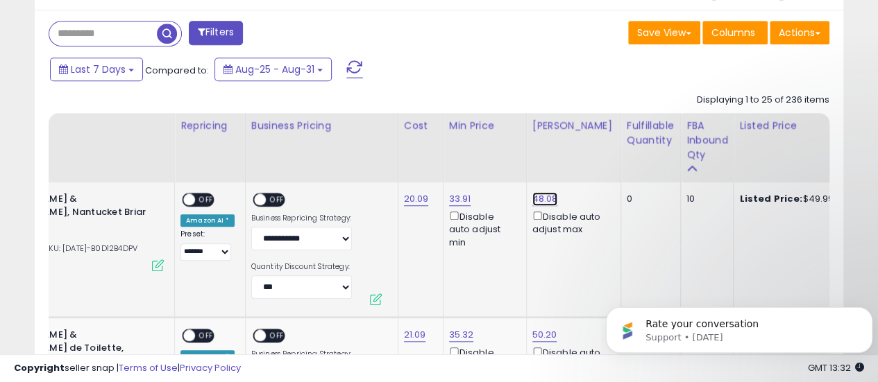
click at [539, 195] on link "48.08" at bounding box center [545, 199] width 26 height 14
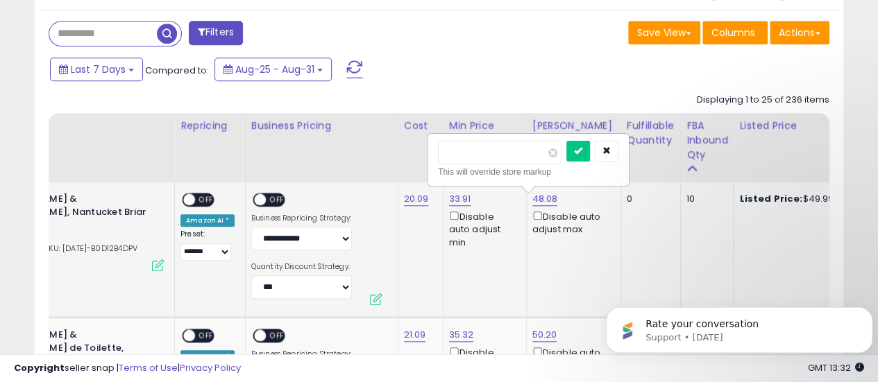
drag, startPoint x: 515, startPoint y: 156, endPoint x: 448, endPoint y: 157, distance: 66.6
click at [448, 157] on input "*****" at bounding box center [500, 153] width 124 height 24
type input "*****"
click at [582, 153] on icon "submit" at bounding box center [578, 150] width 8 height 8
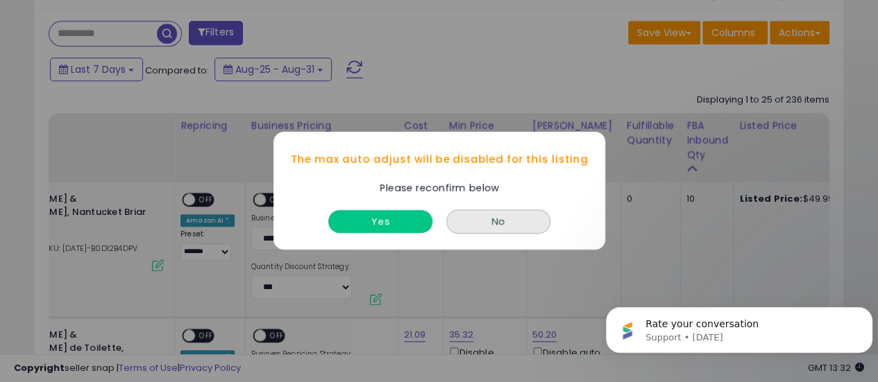
click at [356, 217] on button "Yes" at bounding box center [380, 222] width 104 height 23
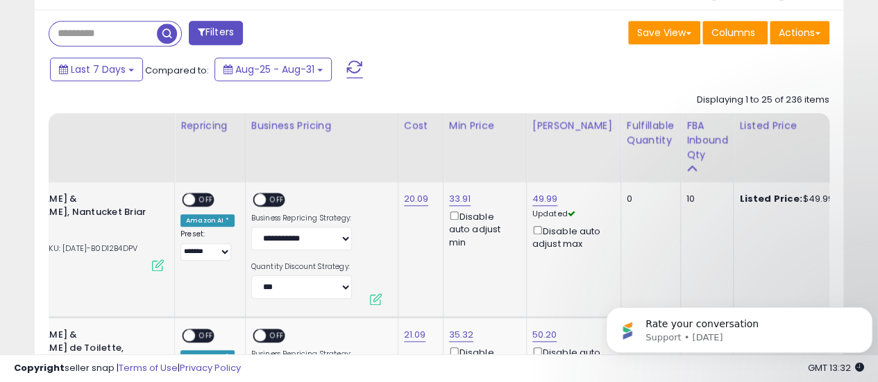
click at [197, 198] on span "OFF" at bounding box center [206, 200] width 22 height 12
click at [261, 198] on span at bounding box center [260, 200] width 12 height 12
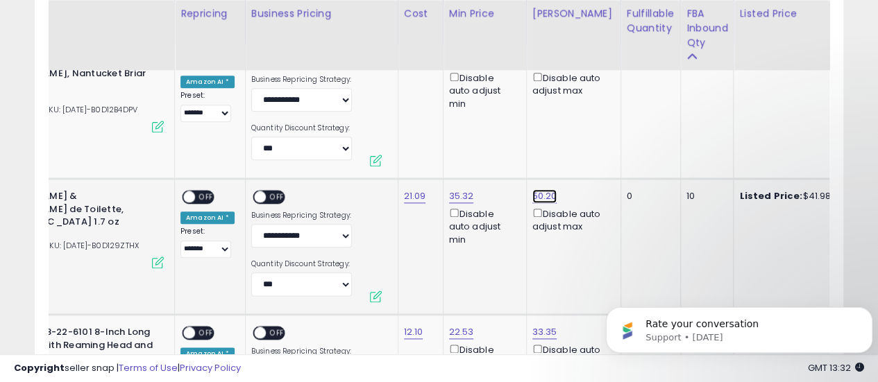
click at [532, 196] on link "50.20" at bounding box center [544, 196] width 25 height 14
drag, startPoint x: 507, startPoint y: 158, endPoint x: 435, endPoint y: 158, distance: 72.9
click at [435, 158] on div "***** This will override store markup" at bounding box center [528, 157] width 200 height 51
type input "*****"
click at [582, 144] on icon "submit" at bounding box center [578, 148] width 8 height 8
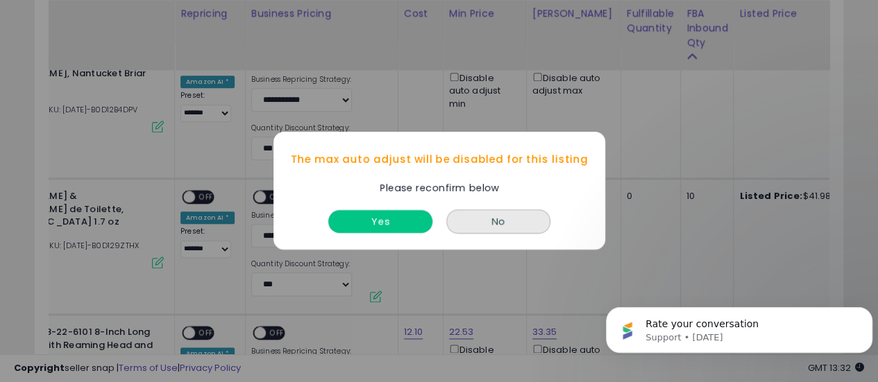
click at [396, 220] on button "Yes" at bounding box center [380, 222] width 104 height 23
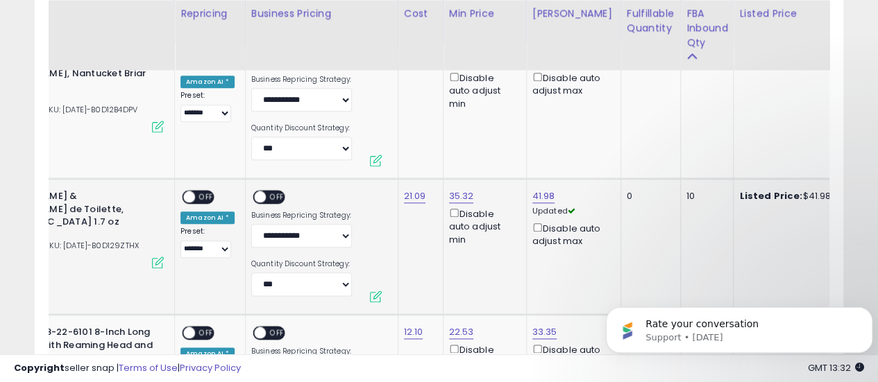
click at [189, 195] on span at bounding box center [189, 198] width 12 height 12
click at [255, 193] on span at bounding box center [260, 198] width 12 height 12
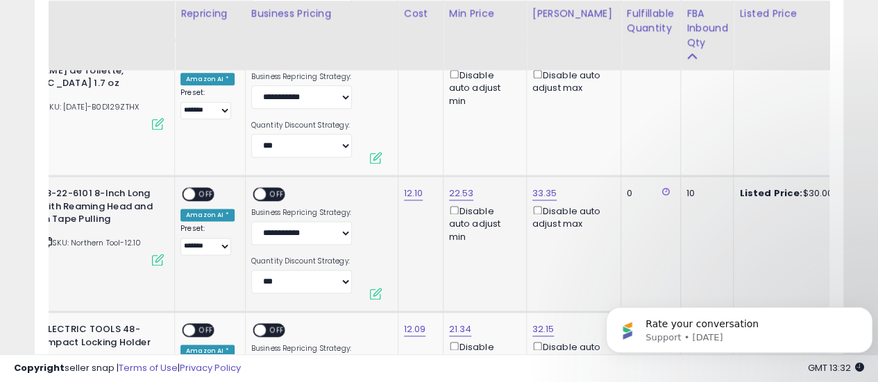
click at [189, 194] on span at bounding box center [189, 195] width 12 height 12
click at [185, 191] on span at bounding box center [189, 195] width 12 height 12
click at [266, 191] on span "OFF" at bounding box center [277, 195] width 22 height 12
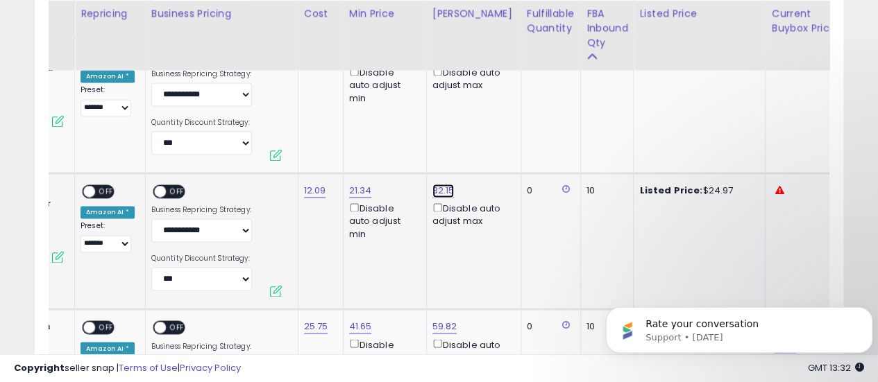
click at [439, 191] on link "32.15" at bounding box center [443, 191] width 22 height 14
drag, startPoint x: 400, startPoint y: 144, endPoint x: 335, endPoint y: 146, distance: 65.3
click at [335, 146] on div "***** This will override store markup" at bounding box center [426, 151] width 200 height 51
type input "*****"
click at [488, 135] on button "submit" at bounding box center [476, 142] width 24 height 21
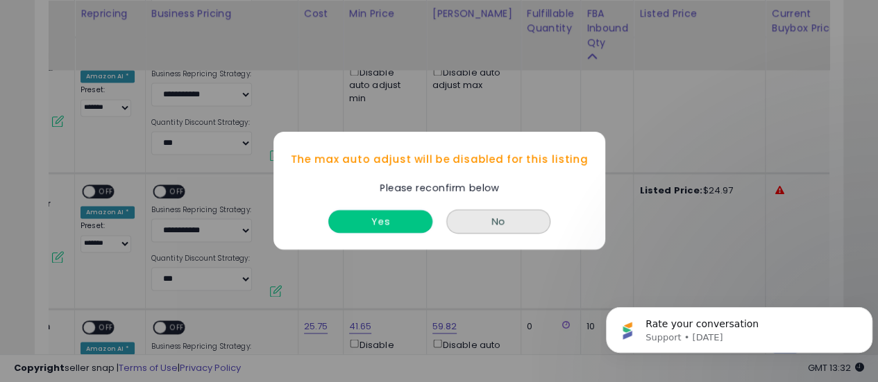
click at [397, 220] on button "Yes" at bounding box center [380, 222] width 104 height 23
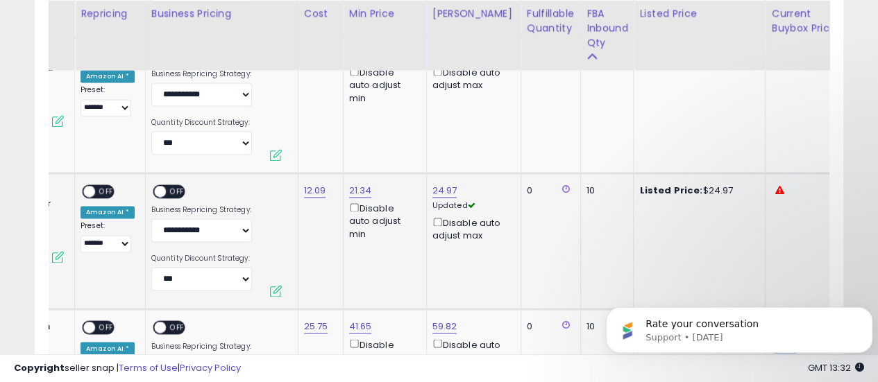
click at [100, 194] on span "OFF" at bounding box center [106, 192] width 22 height 12
click at [155, 192] on span at bounding box center [160, 192] width 12 height 12
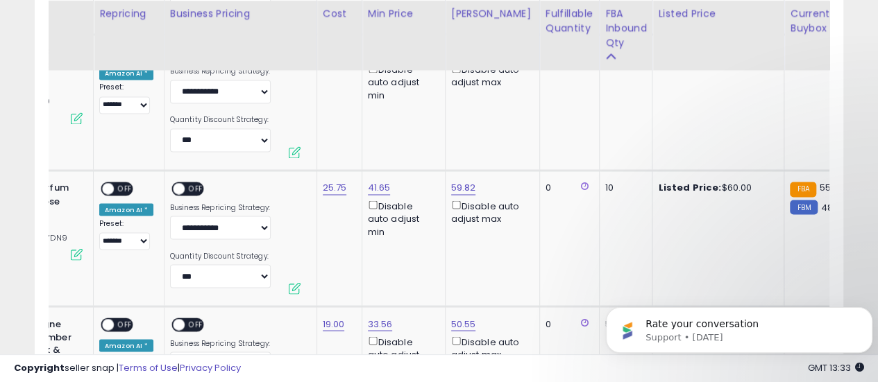
scroll to position [0, 258]
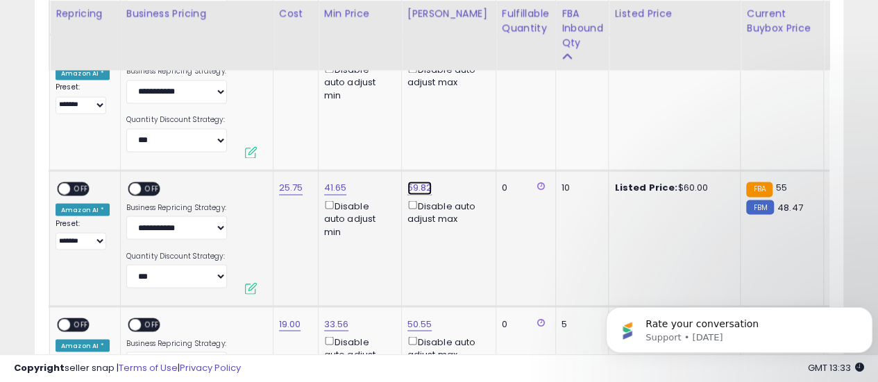
click at [407, 185] on link "59.82" at bounding box center [419, 188] width 25 height 14
drag, startPoint x: 385, startPoint y: 142, endPoint x: 297, endPoint y: 142, distance: 87.5
type input "*****"
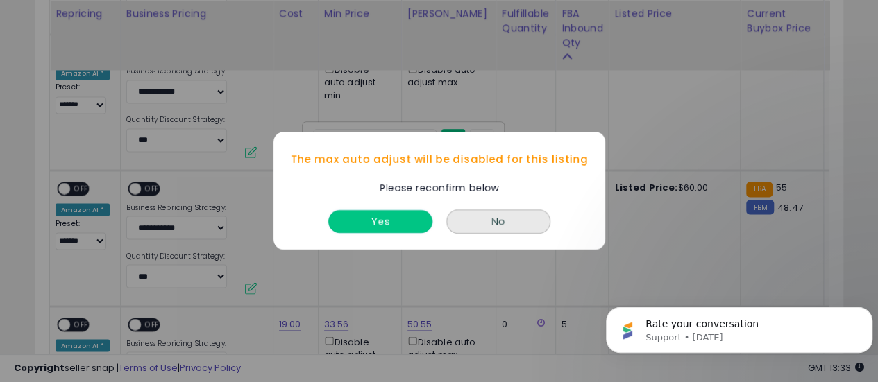
click at [420, 218] on button "Yes" at bounding box center [380, 222] width 104 height 23
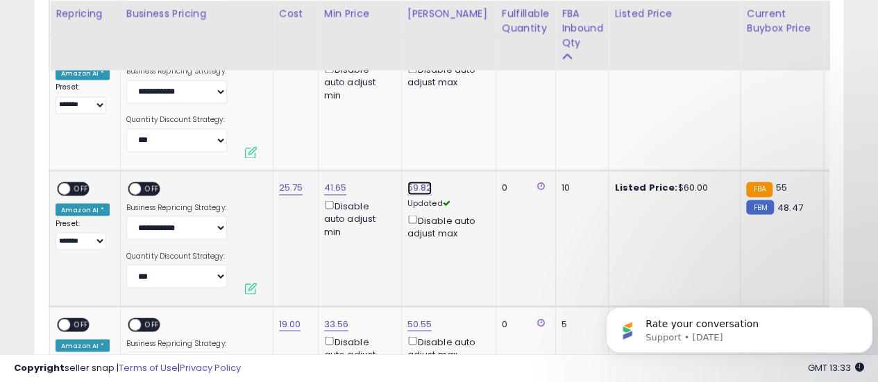
click at [424, 183] on link "59.82" at bounding box center [419, 188] width 25 height 14
drag, startPoint x: 408, startPoint y: 135, endPoint x: 298, endPoint y: 135, distance: 110.4
type input "**"
click at [457, 140] on icon "submit" at bounding box center [453, 139] width 8 height 8
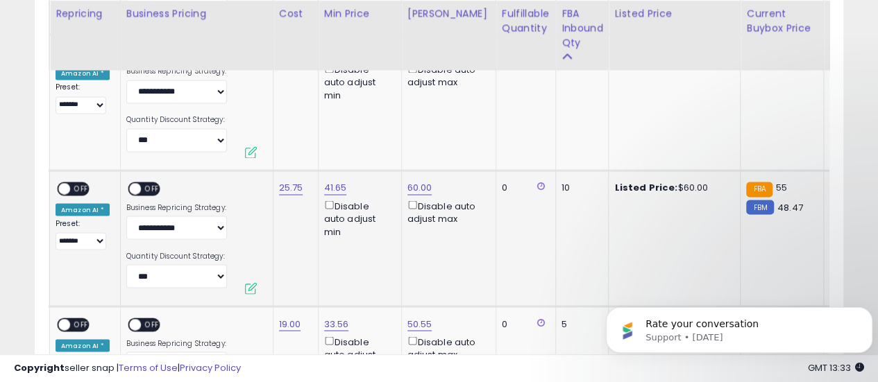
click at [78, 188] on span "OFF" at bounding box center [81, 189] width 22 height 12
click at [133, 189] on span at bounding box center [135, 189] width 12 height 12
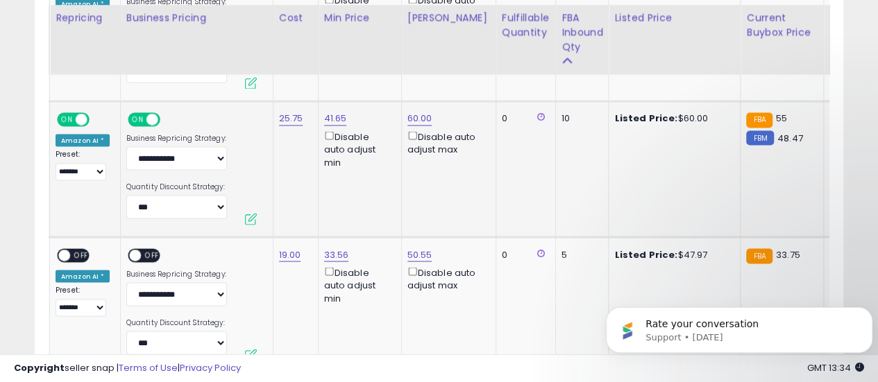
scroll to position [1255, 0]
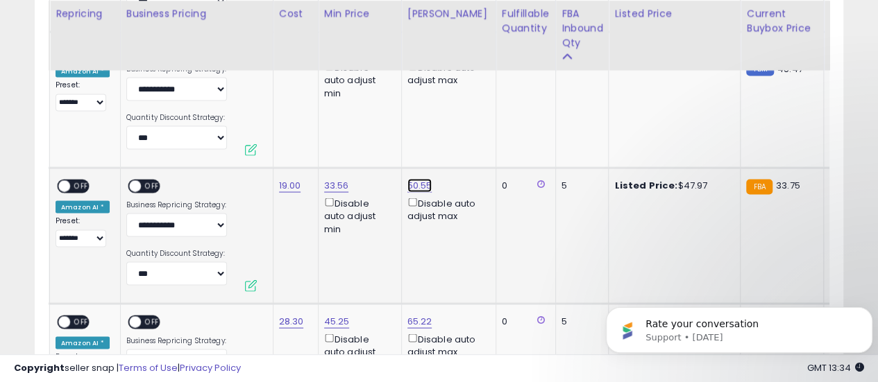
click at [413, 186] on link "50.55" at bounding box center [419, 185] width 25 height 14
drag, startPoint x: 386, startPoint y: 142, endPoint x: 307, endPoint y: 142, distance: 78.4
click at [307, 142] on div "***** This will override store markup" at bounding box center [403, 144] width 200 height 51
type input "*****"
click at [465, 138] on button "submit" at bounding box center [453, 136] width 24 height 21
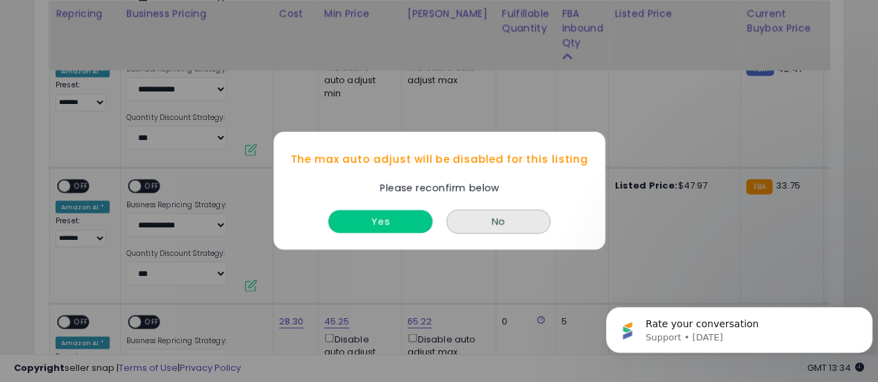
click at [385, 221] on button "Yes" at bounding box center [380, 222] width 104 height 23
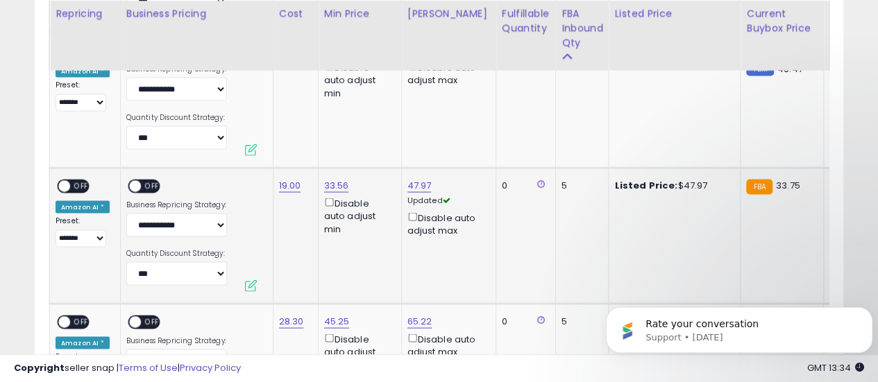
click at [81, 180] on span "OFF" at bounding box center [81, 186] width 22 height 12
click at [129, 183] on span at bounding box center [135, 186] width 12 height 12
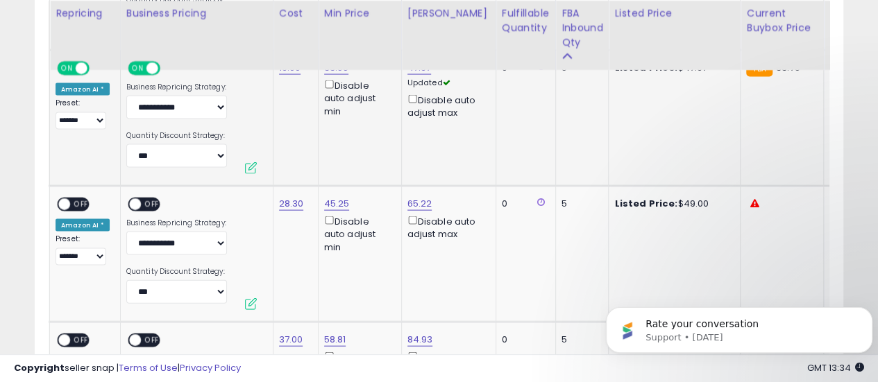
scroll to position [1394, 0]
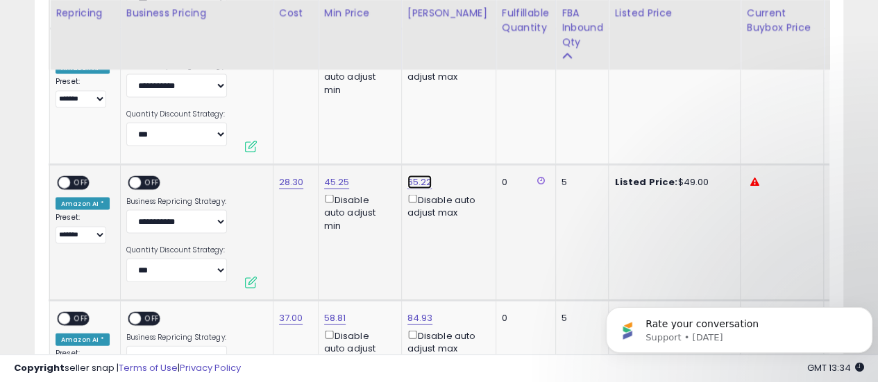
click at [422, 182] on link "65.22" at bounding box center [419, 183] width 25 height 14
drag, startPoint x: 386, startPoint y: 137, endPoint x: 322, endPoint y: 140, distance: 63.9
click at [322, 140] on input "*****" at bounding box center [374, 135] width 124 height 24
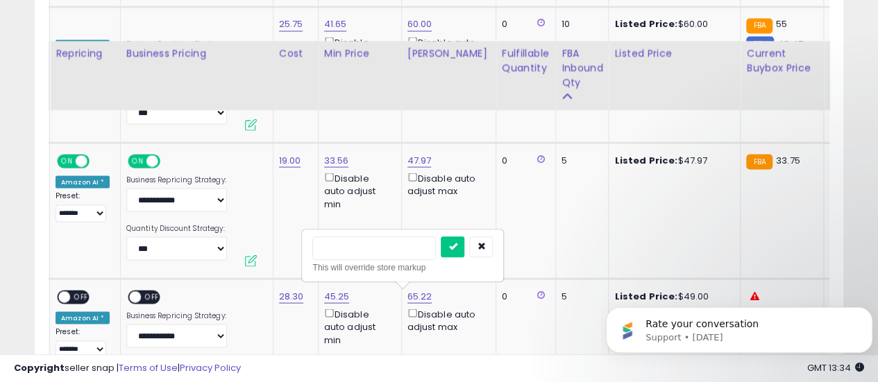
scroll to position [1349, 0]
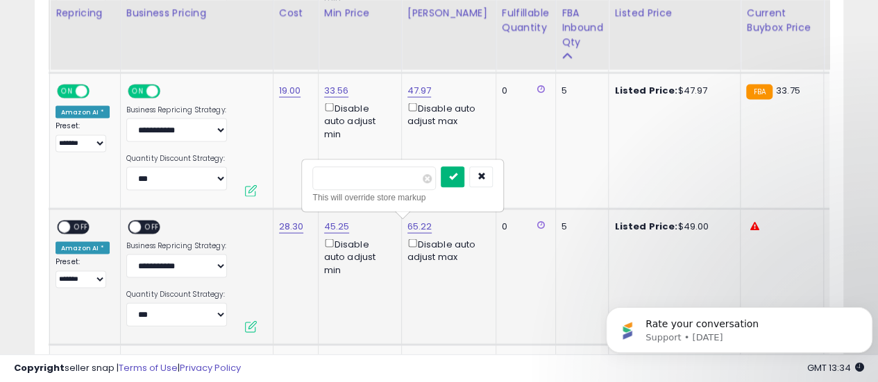
type input "**"
click at [464, 180] on button "submit" at bounding box center [453, 177] width 24 height 21
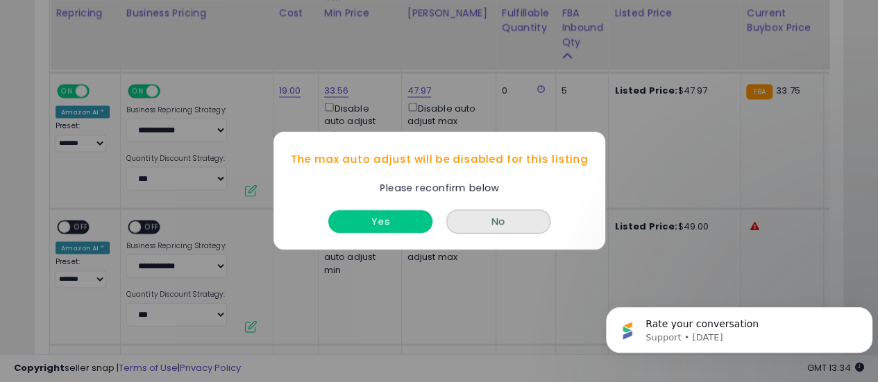
click at [363, 230] on button "Yes" at bounding box center [380, 222] width 104 height 23
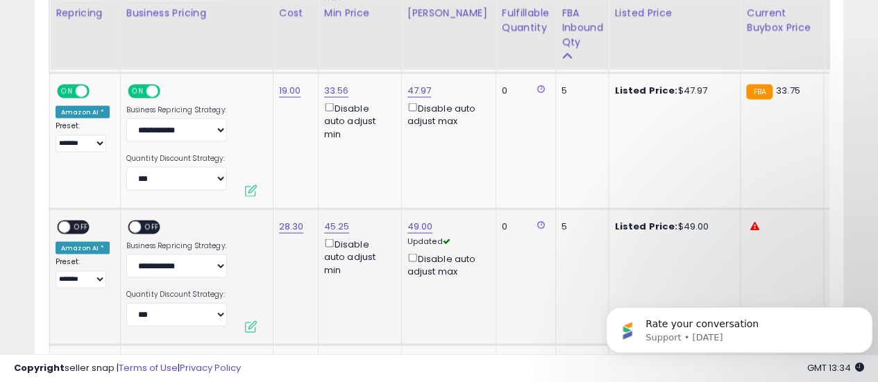
click at [81, 227] on span "OFF" at bounding box center [81, 228] width 22 height 12
click at [147, 224] on span "OFF" at bounding box center [152, 228] width 22 height 12
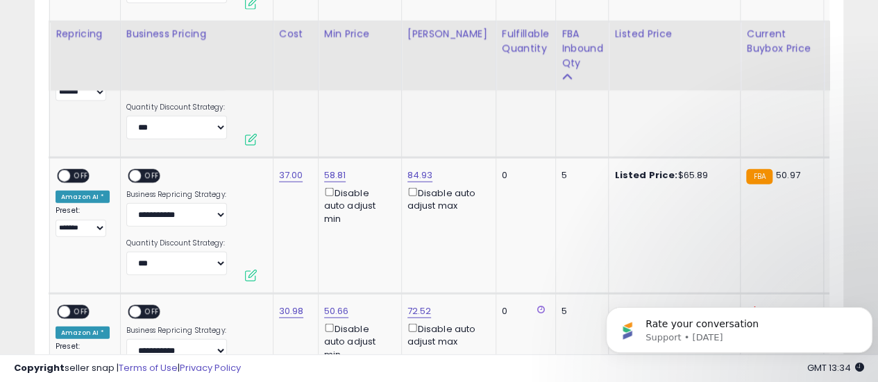
scroll to position [1558, 0]
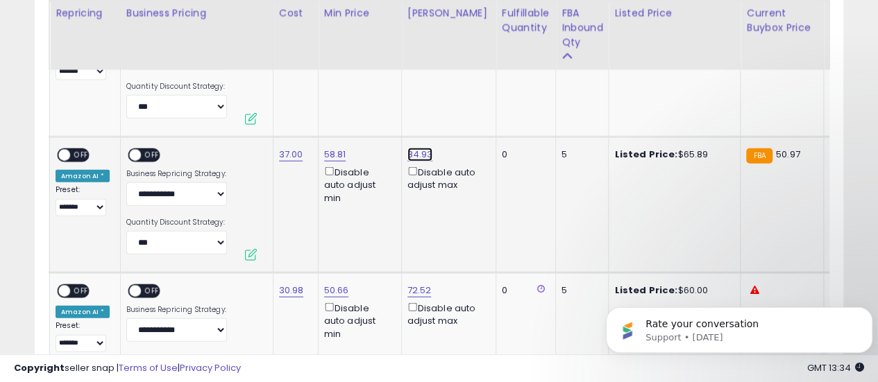
click at [415, 151] on link "84.93" at bounding box center [420, 155] width 26 height 14
drag, startPoint x: 369, startPoint y: 111, endPoint x: 312, endPoint y: 110, distance: 56.9
click at [313, 110] on input "*****" at bounding box center [375, 107] width 124 height 24
type input "*****"
click at [457, 106] on icon "submit" at bounding box center [453, 105] width 8 height 8
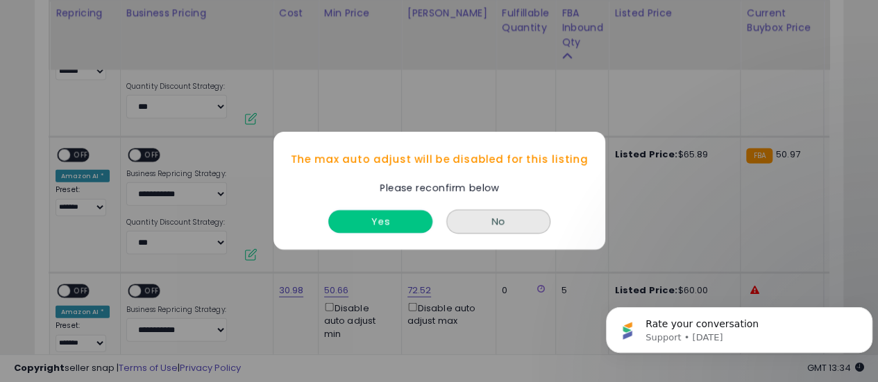
click at [378, 223] on button "Yes" at bounding box center [380, 222] width 104 height 23
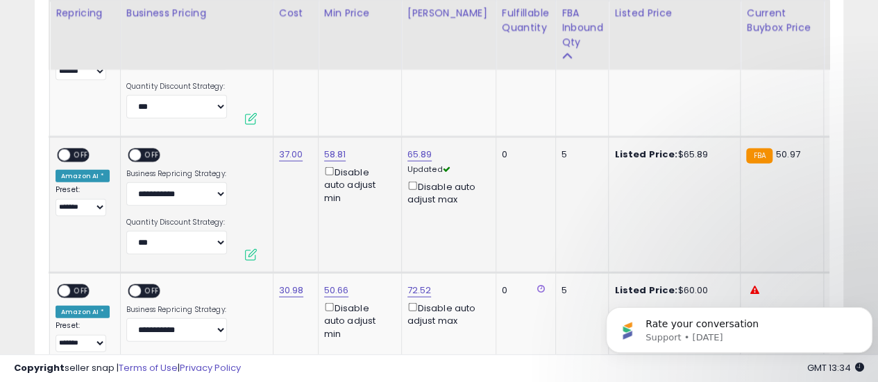
click at [78, 155] on span "OFF" at bounding box center [81, 156] width 22 height 12
click at [129, 158] on span at bounding box center [135, 156] width 12 height 12
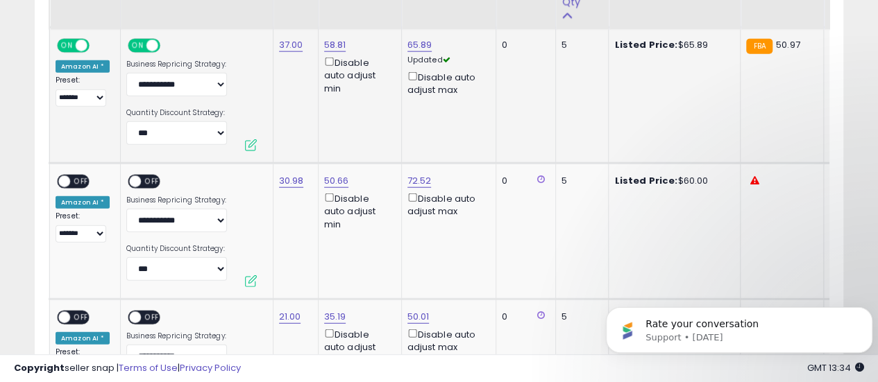
scroll to position [1696, 0]
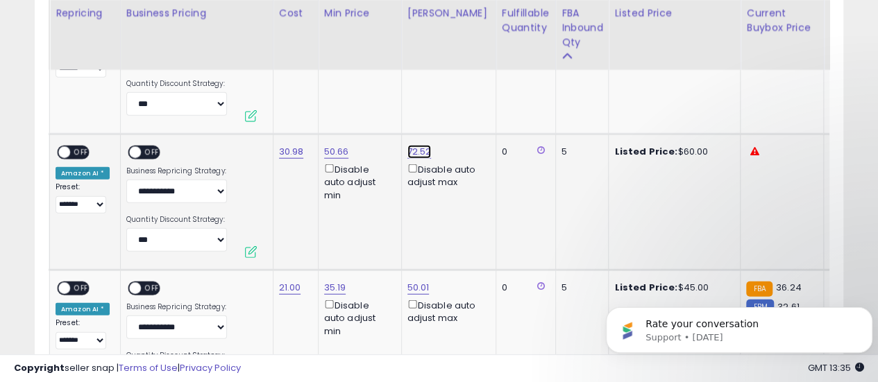
click at [418, 149] on link "72.52" at bounding box center [419, 152] width 24 height 14
drag, startPoint x: 379, startPoint y: 108, endPoint x: 312, endPoint y: 108, distance: 66.6
click at [312, 108] on input "*****" at bounding box center [374, 104] width 124 height 24
type input "*****"
click at [457, 97] on icon "submit" at bounding box center [452, 101] width 8 height 8
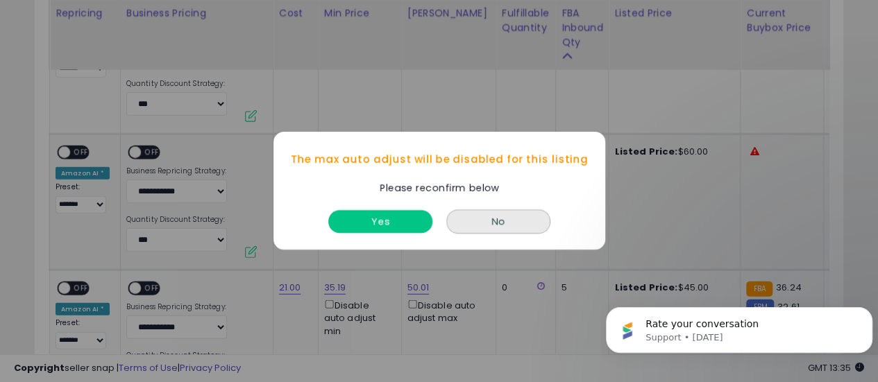
click at [384, 214] on button "Yes" at bounding box center [380, 222] width 104 height 23
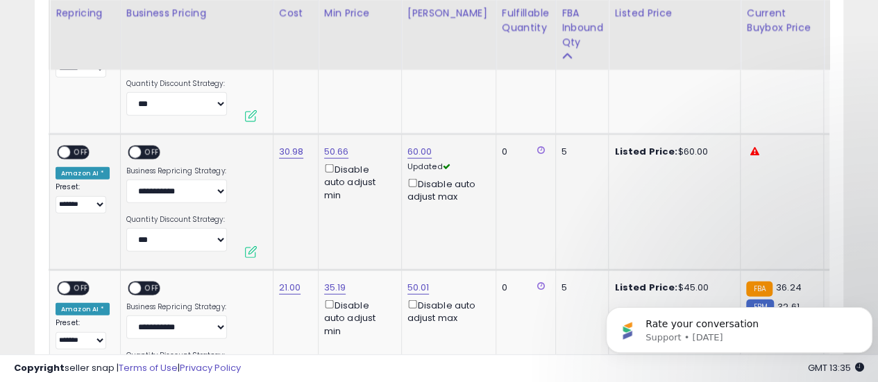
click at [77, 147] on span "OFF" at bounding box center [81, 153] width 22 height 12
click at [129, 153] on span at bounding box center [135, 153] width 12 height 12
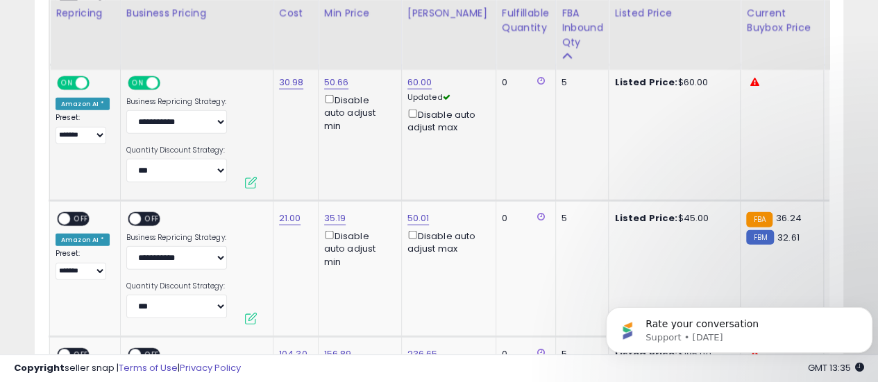
scroll to position [1835, 0]
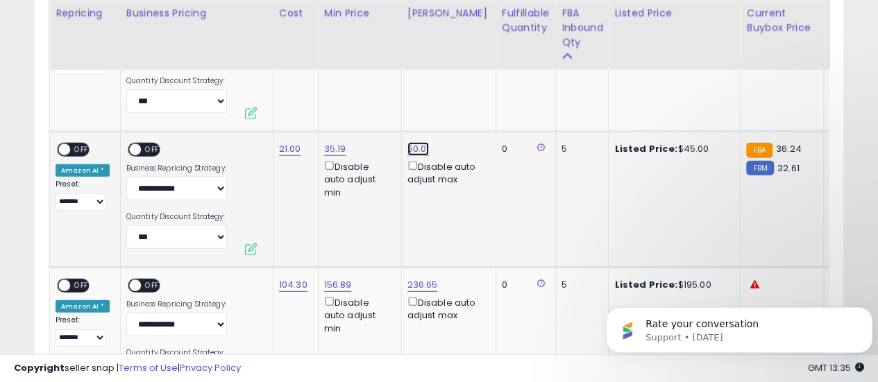
click at [414, 149] on link "50.01" at bounding box center [418, 149] width 22 height 14
drag, startPoint x: 369, startPoint y: 101, endPoint x: 304, endPoint y: 101, distance: 65.2
click at [304, 101] on div "***** This will override store markup" at bounding box center [402, 108] width 200 height 51
type input "*****"
click at [464, 107] on button "submit" at bounding box center [452, 99] width 24 height 21
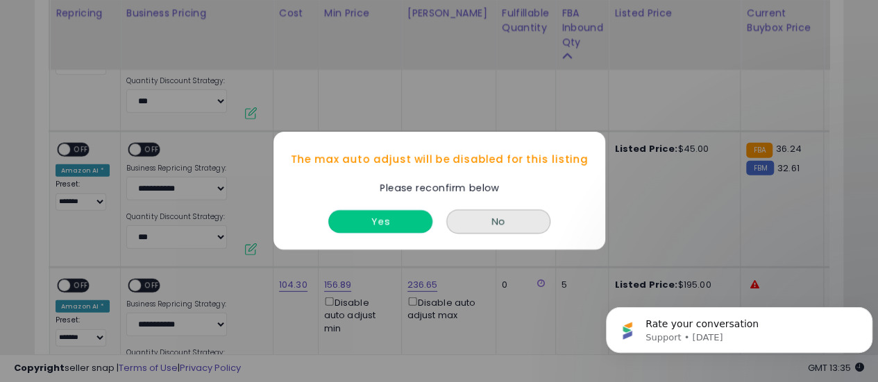
click at [371, 224] on button "Yes" at bounding box center [380, 222] width 104 height 23
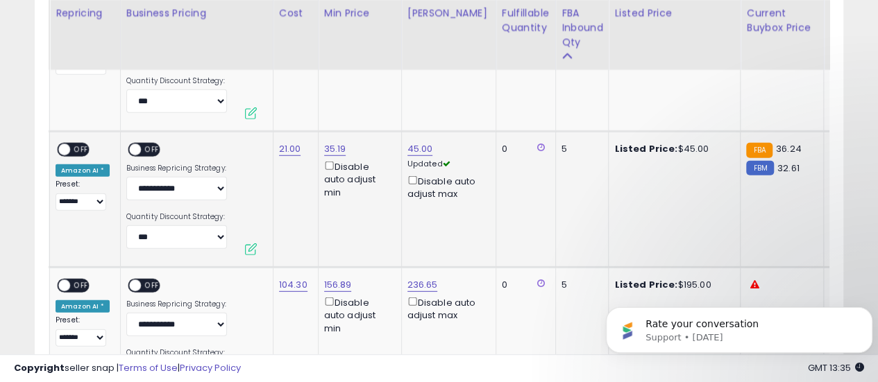
click at [76, 146] on span "OFF" at bounding box center [81, 150] width 22 height 12
click at [141, 150] on span "OFF" at bounding box center [152, 150] width 22 height 12
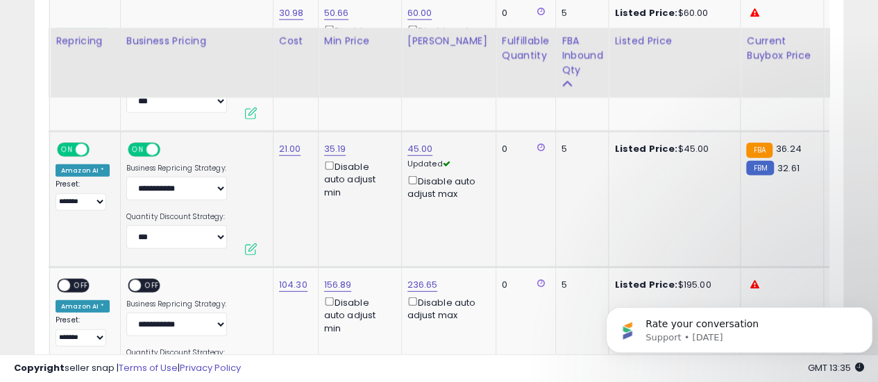
scroll to position [1905, 0]
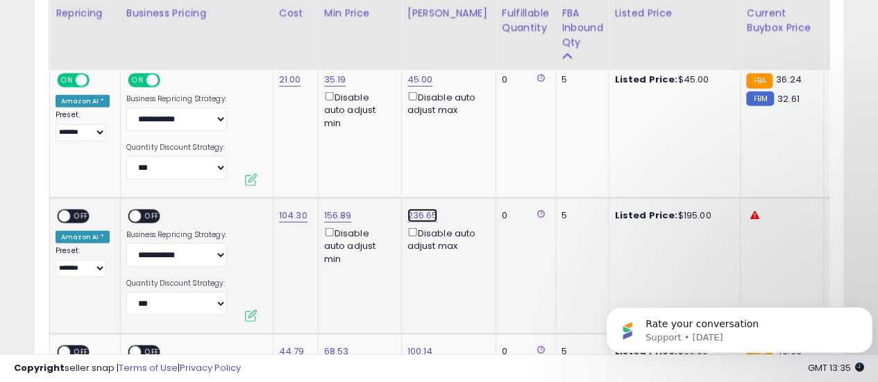
click at [426, 212] on link "236.65" at bounding box center [422, 216] width 31 height 14
drag, startPoint x: 391, startPoint y: 171, endPoint x: 322, endPoint y: 171, distance: 69.4
click at [322, 171] on input "******" at bounding box center [378, 167] width 124 height 24
type input "******"
click at [468, 171] on button "submit" at bounding box center [456, 165] width 24 height 21
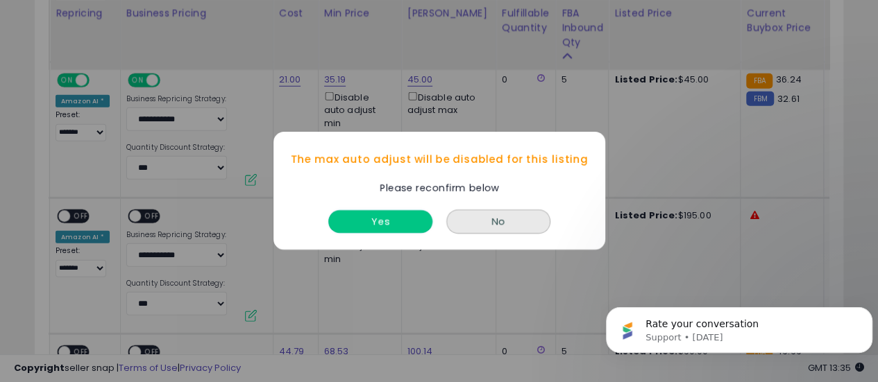
click at [389, 223] on button "Yes" at bounding box center [380, 222] width 104 height 23
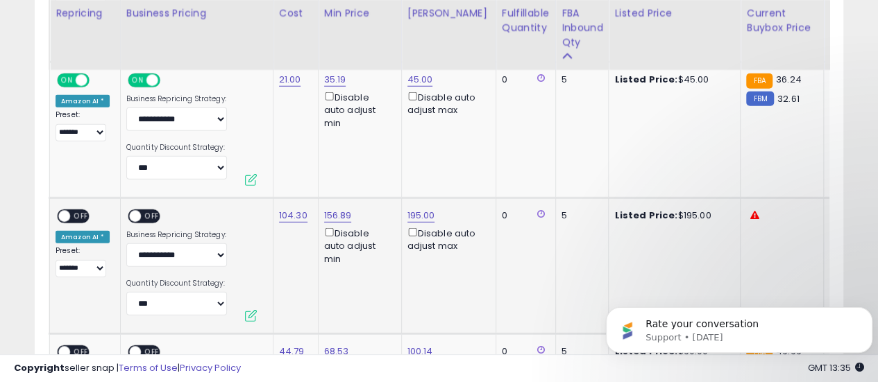
click at [65, 214] on span at bounding box center [64, 217] width 12 height 12
click at [129, 213] on span at bounding box center [135, 217] width 12 height 12
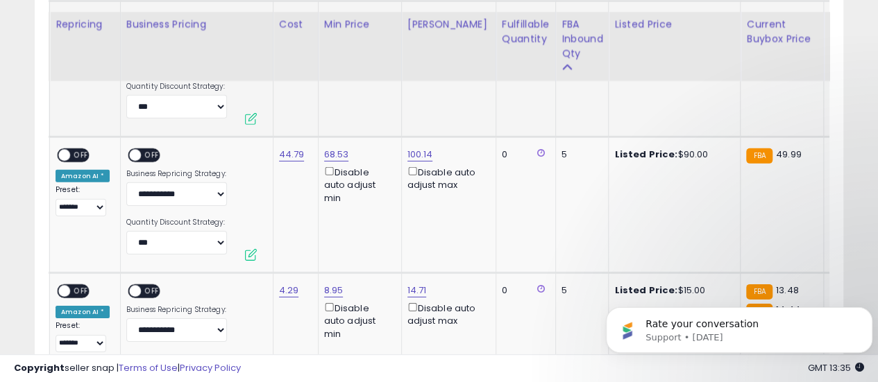
scroll to position [2113, 0]
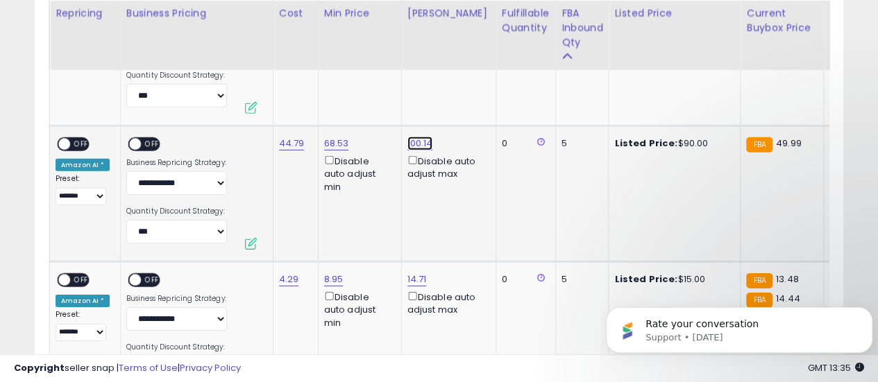
click at [415, 137] on link "100.14" at bounding box center [420, 144] width 26 height 14
drag, startPoint x: 376, startPoint y: 88, endPoint x: 310, endPoint y: 88, distance: 66.6
click at [310, 88] on div "****** This will override store markup" at bounding box center [403, 101] width 200 height 51
type input "*****"
click at [465, 96] on button "submit" at bounding box center [453, 93] width 24 height 21
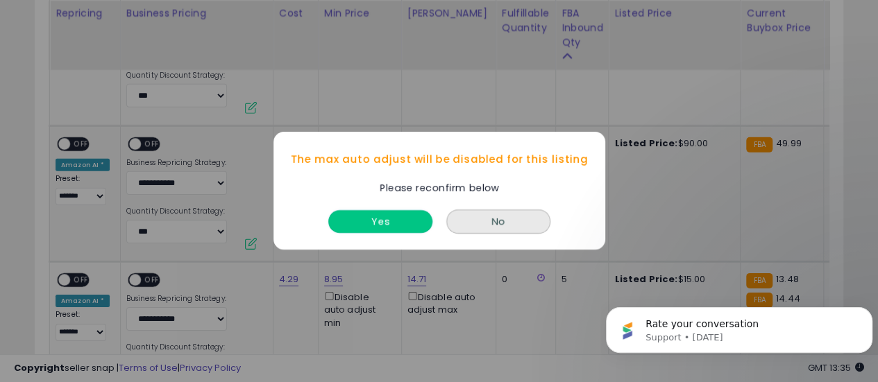
click at [372, 228] on button "Yes" at bounding box center [380, 222] width 104 height 23
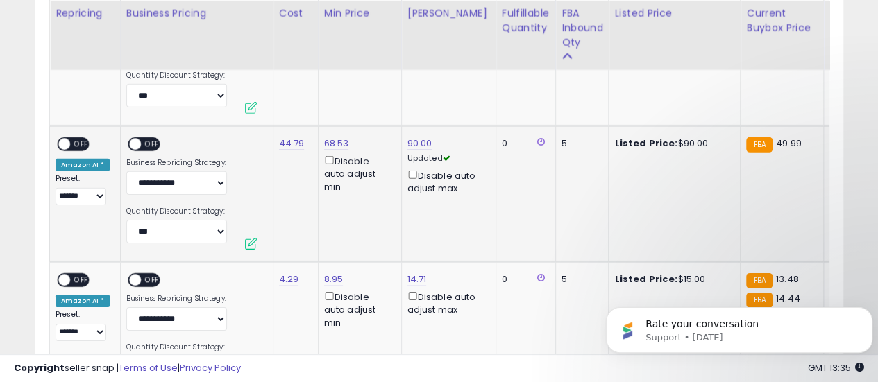
click at [72, 144] on span "OFF" at bounding box center [81, 145] width 22 height 12
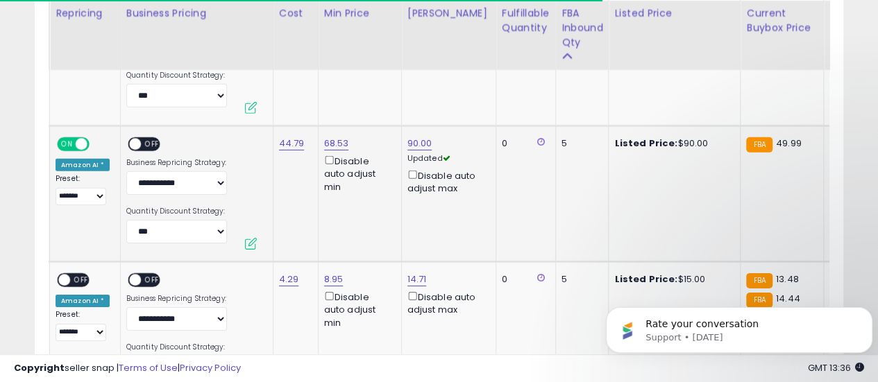
click at [146, 141] on span "OFF" at bounding box center [152, 145] width 22 height 12
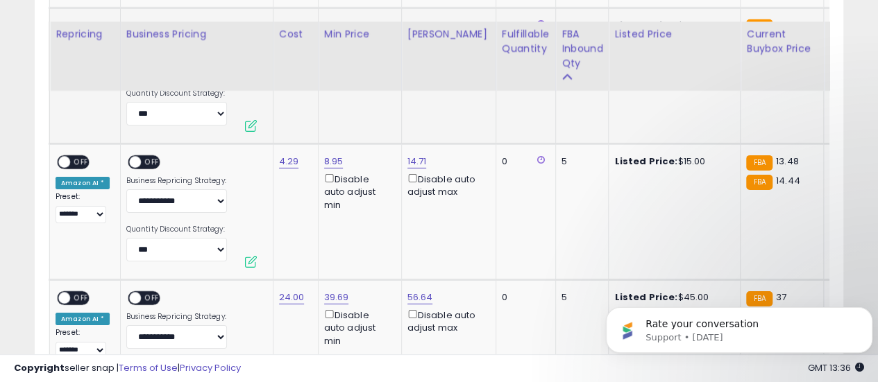
scroll to position [2252, 0]
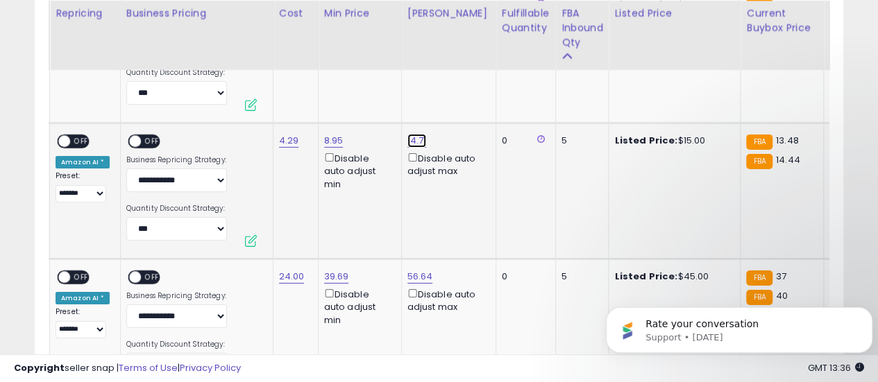
click at [412, 138] on link "14.71" at bounding box center [416, 141] width 19 height 14
drag, startPoint x: 371, startPoint y: 88, endPoint x: 286, endPoint y: 90, distance: 84.7
click at [286, 90] on tbody "**********" at bounding box center [715, 206] width 1848 height 3428
type input "*****"
click at [462, 83] on button "submit" at bounding box center [450, 90] width 24 height 21
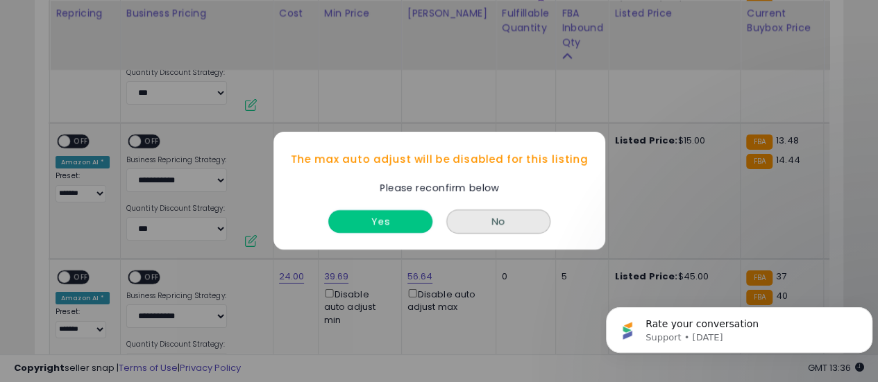
click at [403, 217] on button "Yes" at bounding box center [380, 222] width 104 height 23
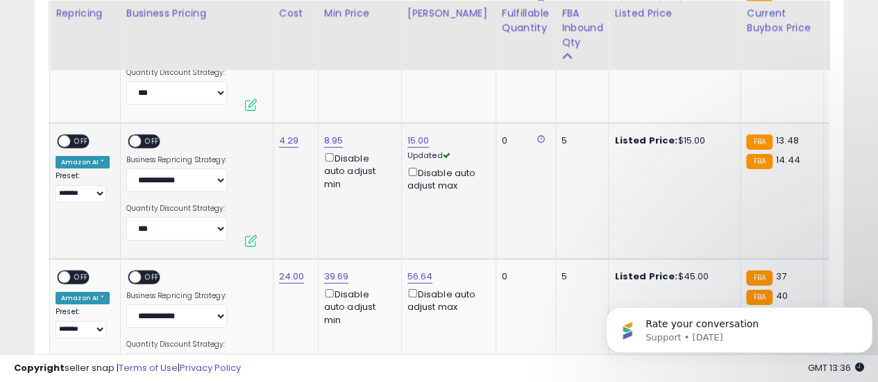
click at [70, 136] on span "OFF" at bounding box center [81, 142] width 22 height 12
click at [131, 138] on span at bounding box center [135, 142] width 12 height 12
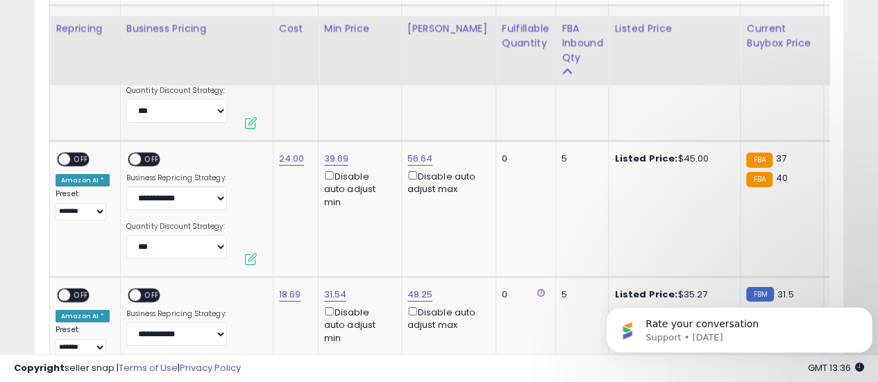
scroll to position [2391, 0]
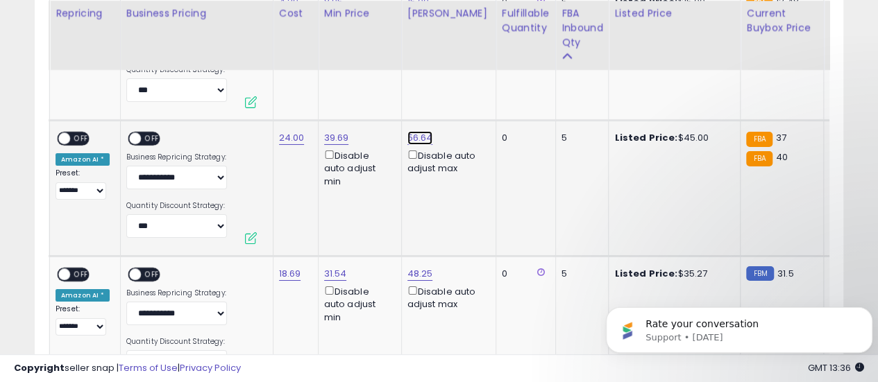
click at [407, 133] on link "56.64" at bounding box center [420, 138] width 26 height 14
drag, startPoint x: 371, startPoint y: 91, endPoint x: 322, endPoint y: 90, distance: 49.3
click at [322, 90] on input "*****" at bounding box center [375, 89] width 124 height 24
type input "*****"
click at [465, 92] on button "submit" at bounding box center [453, 87] width 24 height 21
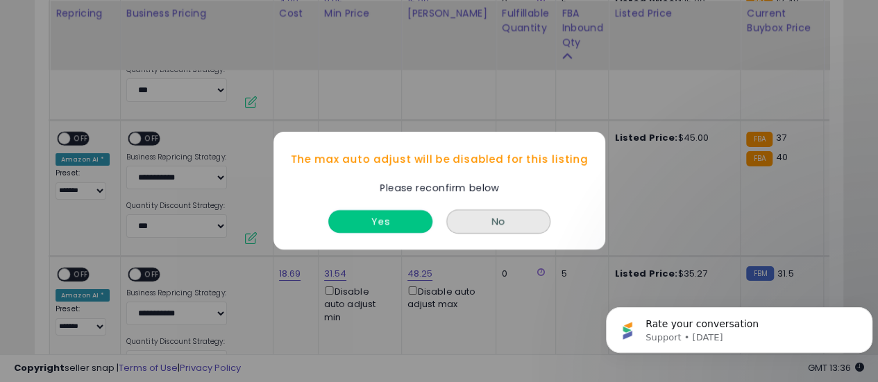
click at [400, 221] on button "Yes" at bounding box center [380, 222] width 104 height 23
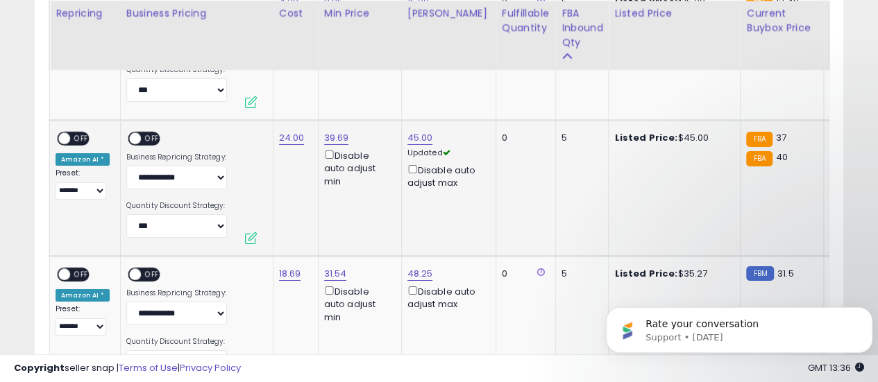
click at [76, 137] on span "OFF" at bounding box center [81, 139] width 22 height 12
click at [143, 138] on span "OFF" at bounding box center [152, 139] width 22 height 12
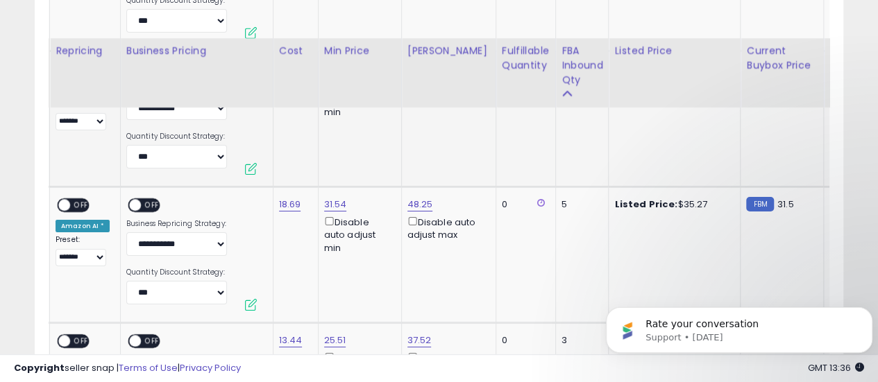
scroll to position [2529, 0]
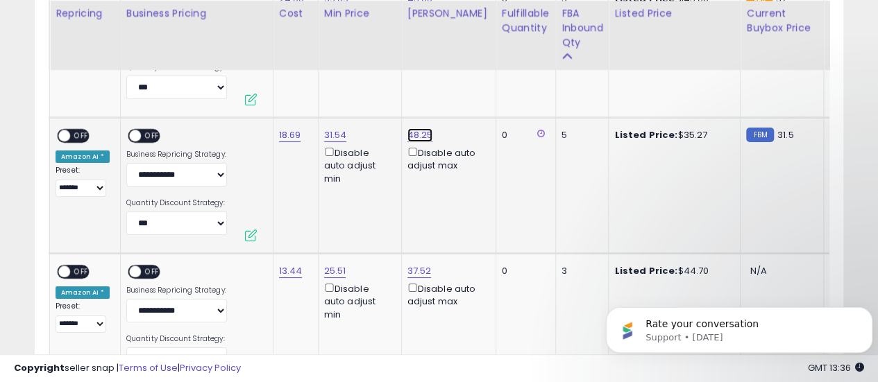
click at [409, 130] on link "48.25" at bounding box center [420, 135] width 26 height 14
drag, startPoint x: 395, startPoint y: 81, endPoint x: 315, endPoint y: 81, distance: 79.8
click at [315, 81] on input "*****" at bounding box center [375, 86] width 124 height 24
type input "*****"
click at [457, 80] on icon "submit" at bounding box center [453, 83] width 8 height 8
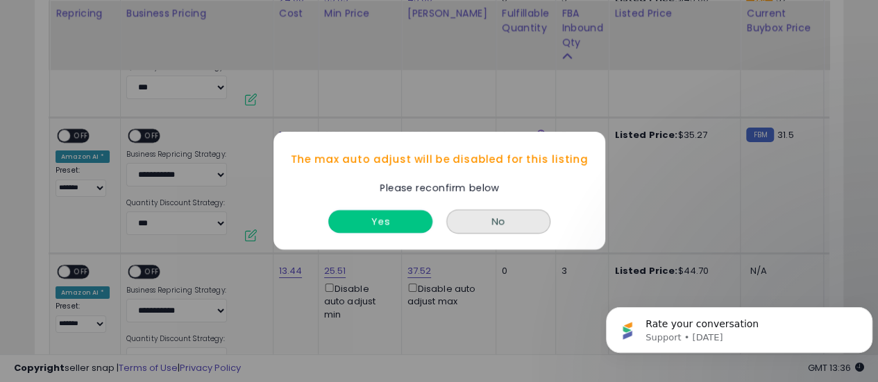
click at [391, 221] on button "Yes" at bounding box center [380, 222] width 104 height 23
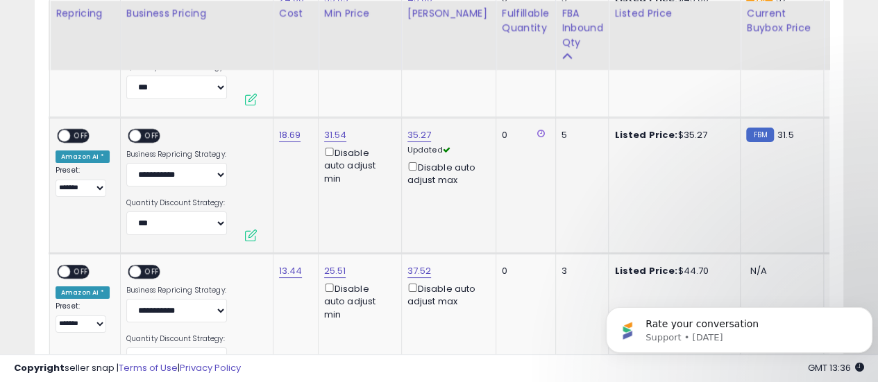
click at [82, 135] on span "OFF" at bounding box center [81, 136] width 22 height 12
click at [141, 133] on span "OFF" at bounding box center [152, 136] width 22 height 12
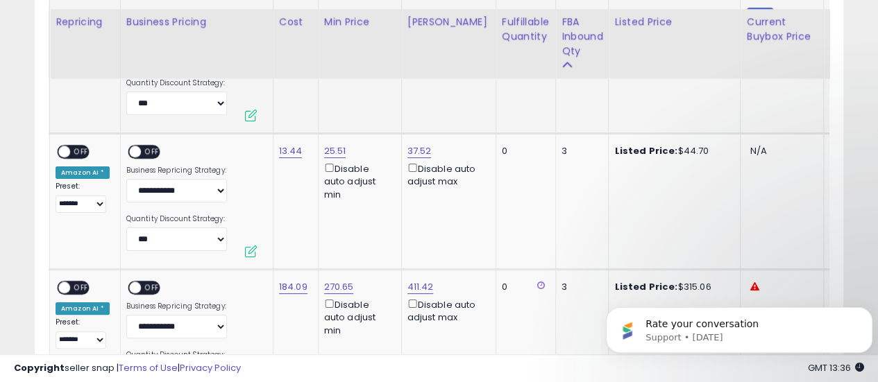
scroll to position [2668, 0]
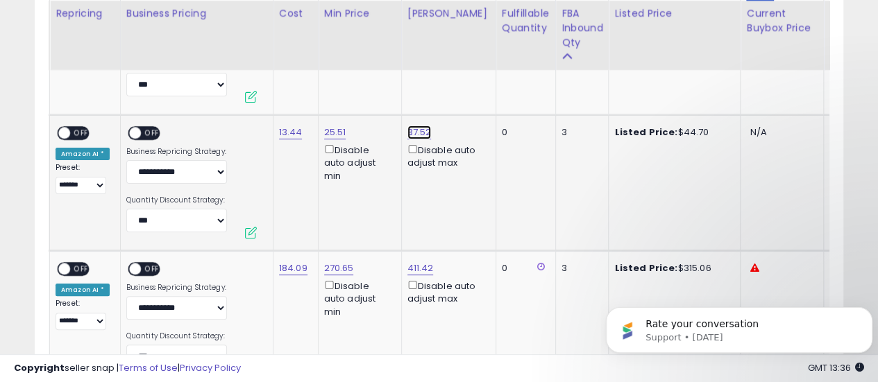
click at [414, 126] on link "37.52" at bounding box center [419, 133] width 24 height 14
drag, startPoint x: 368, startPoint y: 88, endPoint x: 304, endPoint y: 86, distance: 63.9
click at [304, 86] on div "***** This will override store markup" at bounding box center [403, 90] width 200 height 51
type input "*****"
click at [457, 76] on icon "submit" at bounding box center [452, 80] width 8 height 8
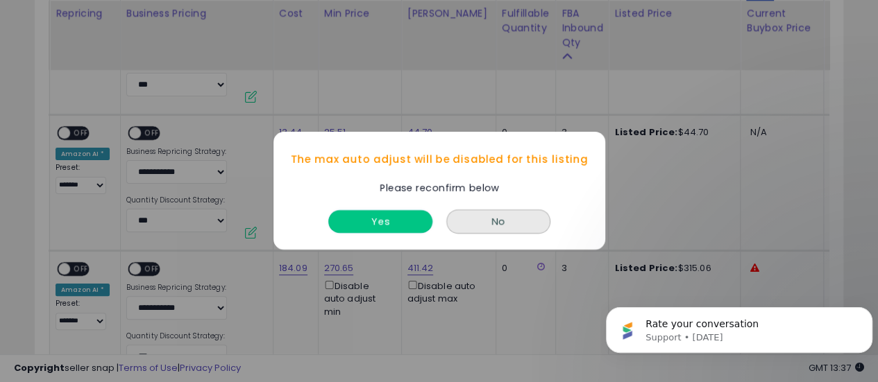
click at [394, 228] on button "Yes" at bounding box center [380, 222] width 104 height 23
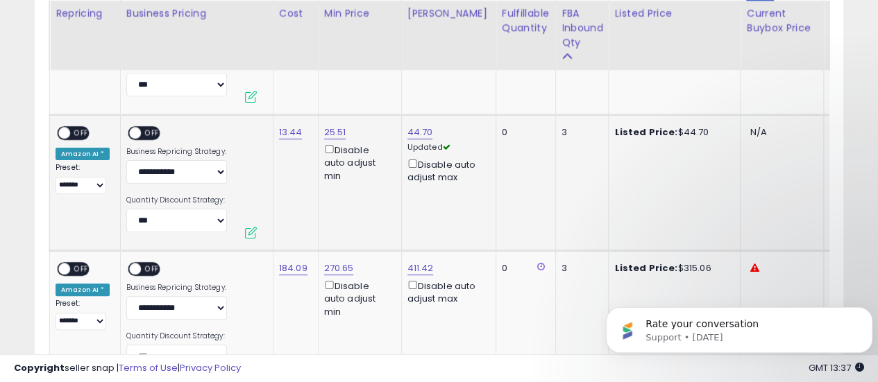
click at [78, 128] on span "OFF" at bounding box center [81, 134] width 22 height 12
click at [133, 130] on span at bounding box center [135, 134] width 12 height 12
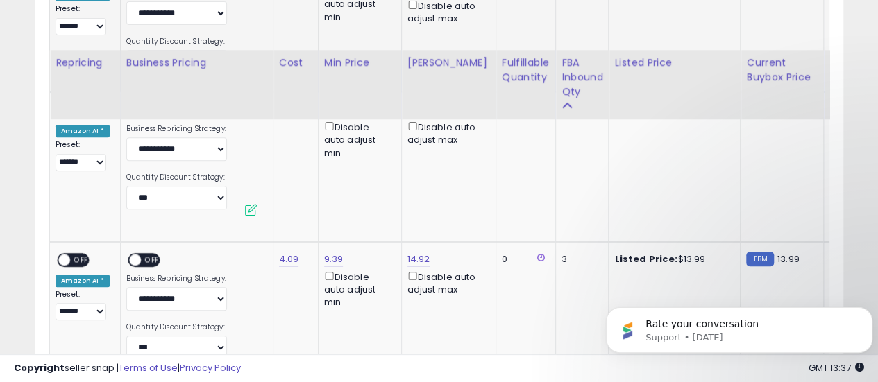
scroll to position [2807, 0]
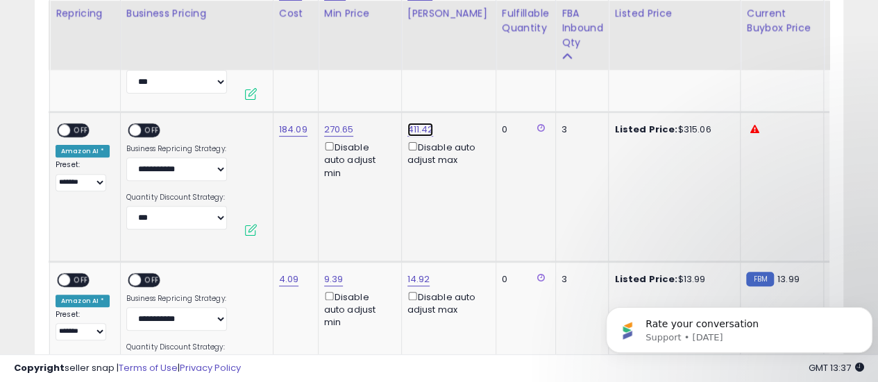
click at [414, 128] on link "411.42" at bounding box center [420, 130] width 26 height 14
drag, startPoint x: 355, startPoint y: 85, endPoint x: 320, endPoint y: 84, distance: 34.7
click at [320, 84] on input "******" at bounding box center [375, 80] width 124 height 24
type input "******"
click at [465, 78] on button "submit" at bounding box center [453, 78] width 24 height 21
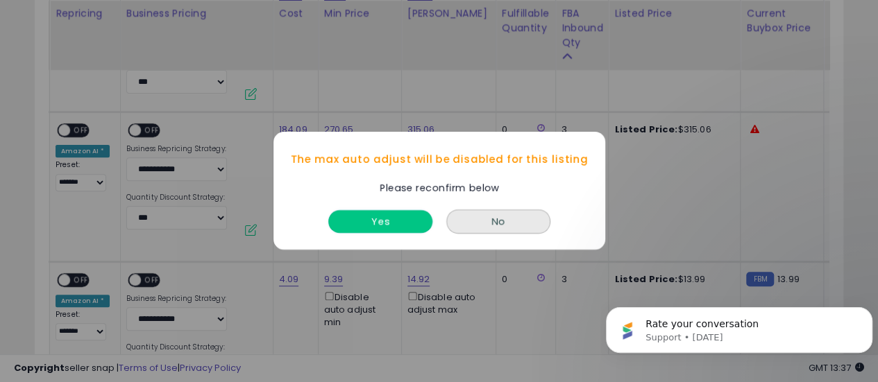
click at [365, 215] on button "Yes" at bounding box center [380, 222] width 104 height 23
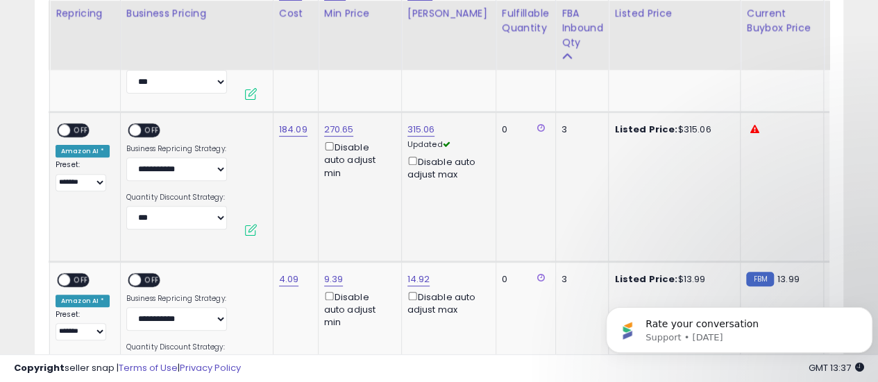
click at [70, 125] on div "ON OFF" at bounding box center [58, 131] width 33 height 12
click at [81, 127] on span "OFF" at bounding box center [81, 131] width 22 height 12
click at [141, 127] on span "OFF" at bounding box center [152, 131] width 22 height 12
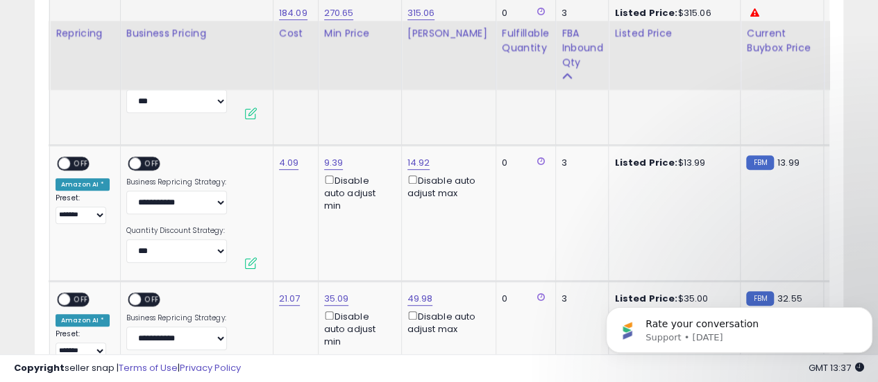
scroll to position [2946, 0]
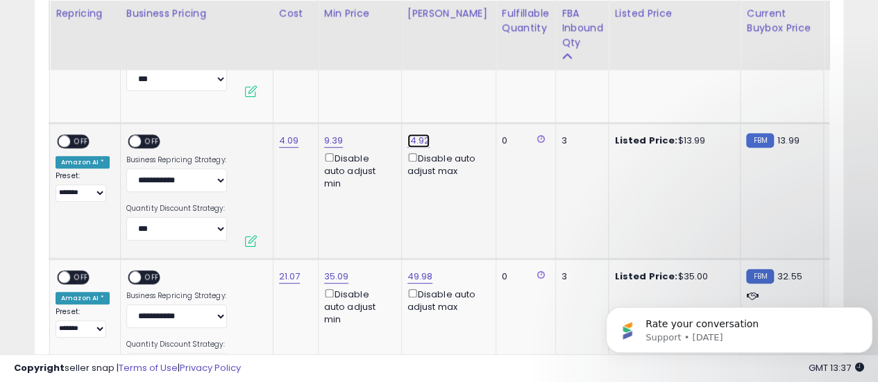
click at [418, 137] on link "14.92" at bounding box center [418, 141] width 23 height 14
drag, startPoint x: 385, startPoint y: 91, endPoint x: 298, endPoint y: 91, distance: 86.1
type input "*****"
click at [456, 87] on icon "submit" at bounding box center [452, 88] width 8 height 8
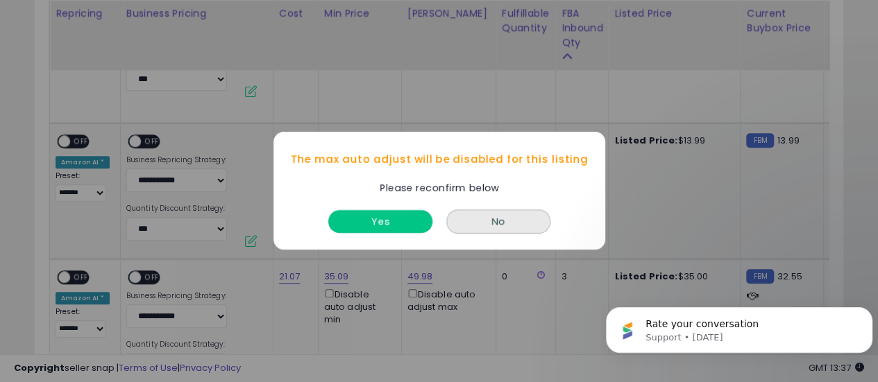
click at [401, 218] on button "Yes" at bounding box center [380, 222] width 104 height 23
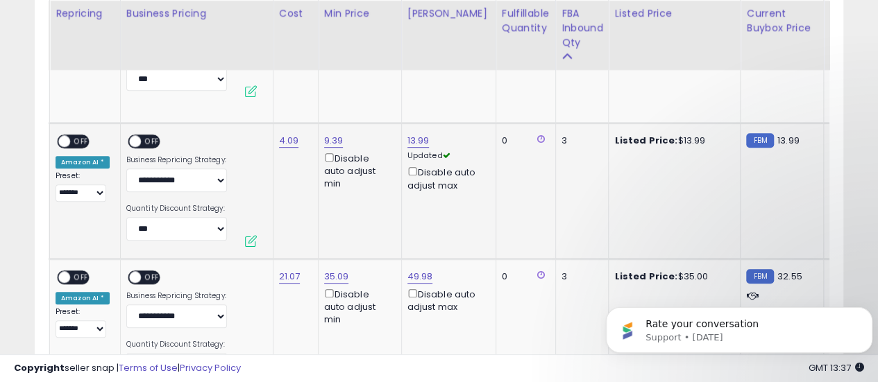
click at [80, 139] on span "OFF" at bounding box center [81, 141] width 22 height 12
click at [126, 135] on div "ON OFF" at bounding box center [149, 143] width 47 height 17
click at [133, 138] on span at bounding box center [135, 141] width 12 height 12
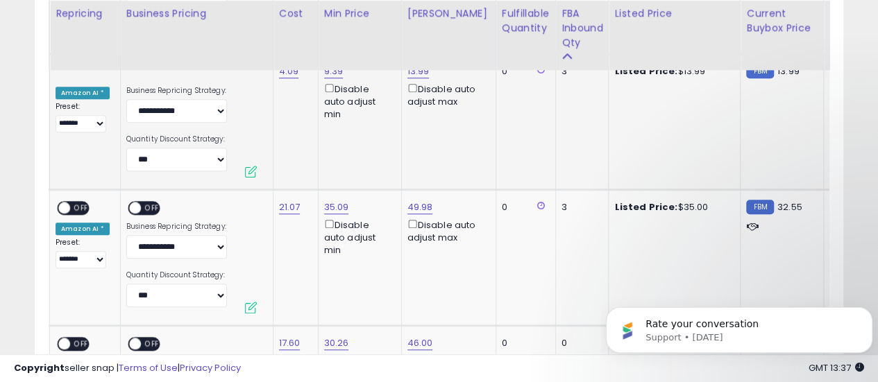
scroll to position [3085, 0]
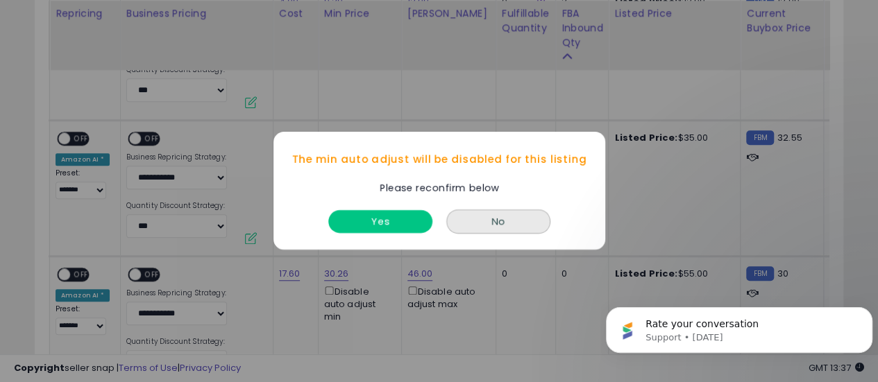
click at [489, 220] on button "No" at bounding box center [498, 222] width 104 height 24
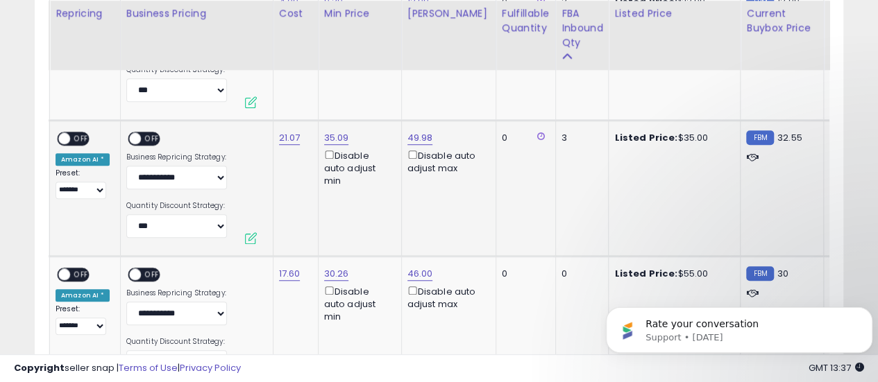
click at [75, 135] on span "OFF" at bounding box center [81, 139] width 22 height 12
click at [134, 138] on div "ON OFF" at bounding box center [128, 139] width 33 height 12
click at [141, 134] on span "OFF" at bounding box center [152, 139] width 22 height 12
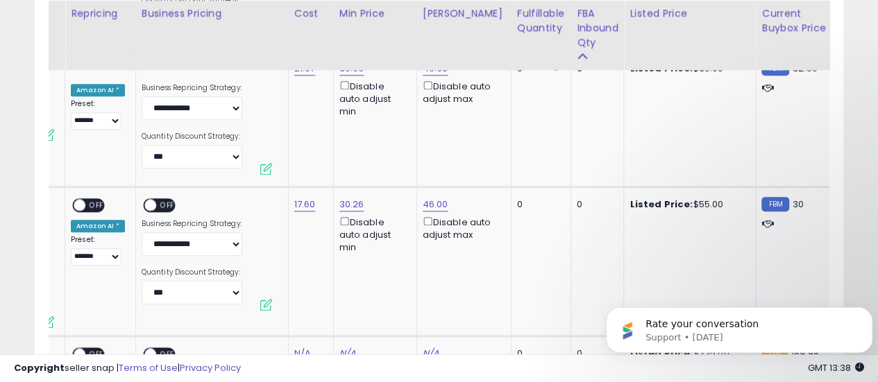
scroll to position [0, 257]
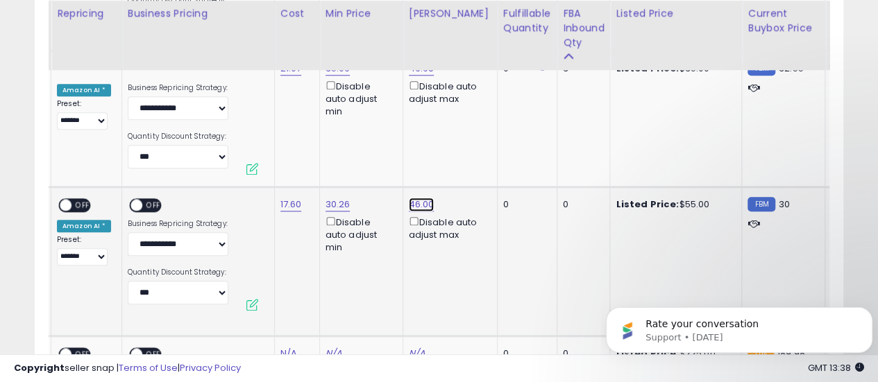
click at [416, 201] on link "46.00" at bounding box center [422, 205] width 26 height 14
drag, startPoint x: 389, startPoint y: 152, endPoint x: 293, endPoint y: 153, distance: 95.8
type input "**"
click at [459, 149] on icon "submit" at bounding box center [454, 151] width 8 height 8
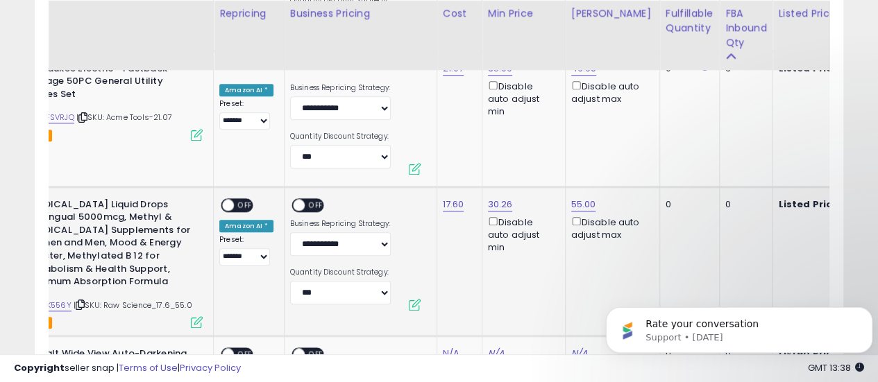
scroll to position [0, 79]
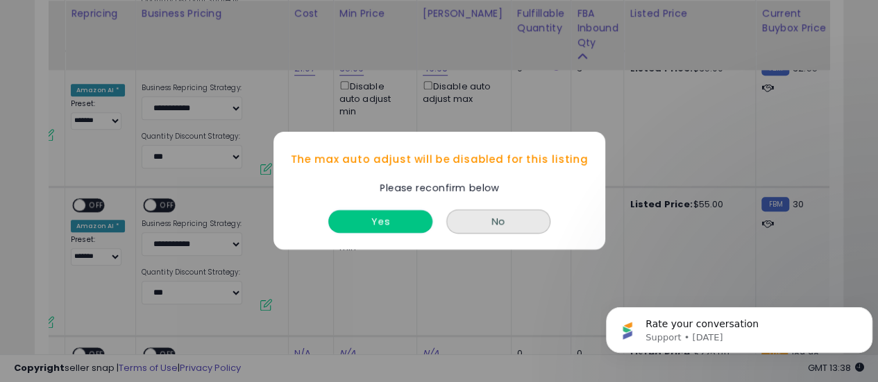
click at [389, 223] on button "Yes" at bounding box center [380, 222] width 104 height 23
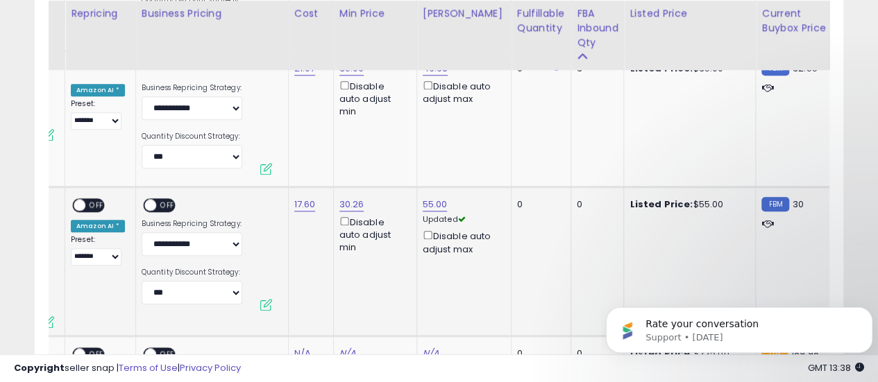
click at [93, 199] on span "OFF" at bounding box center [96, 205] width 22 height 12
click at [159, 205] on span "OFF" at bounding box center [167, 205] width 22 height 12
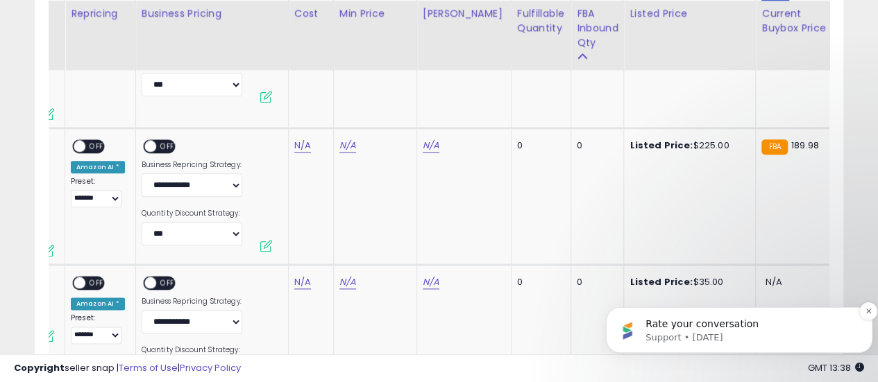
click at [675, 338] on p "Support • [DATE]" at bounding box center [751, 338] width 210 height 12
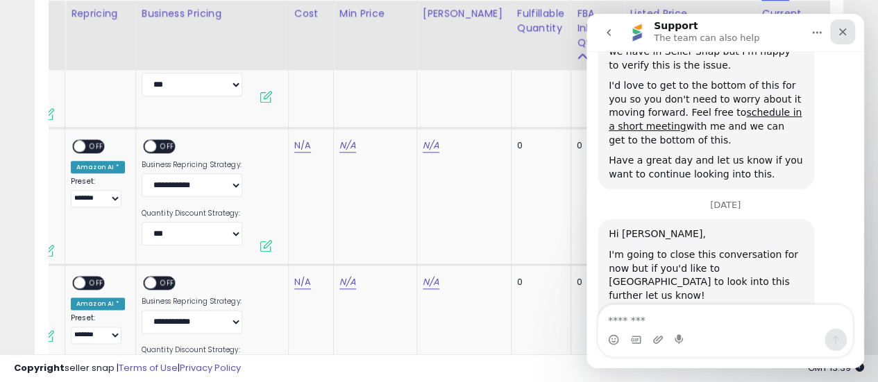
click at [846, 37] on icon "Close" at bounding box center [842, 31] width 11 height 11
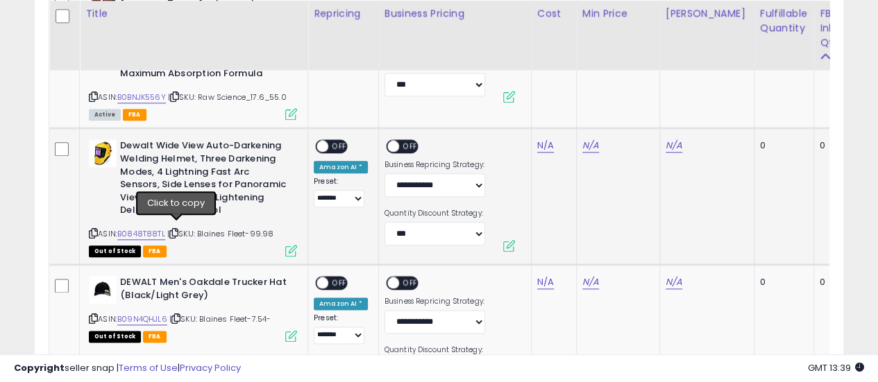
click at [178, 230] on icon at bounding box center [173, 234] width 9 height 8
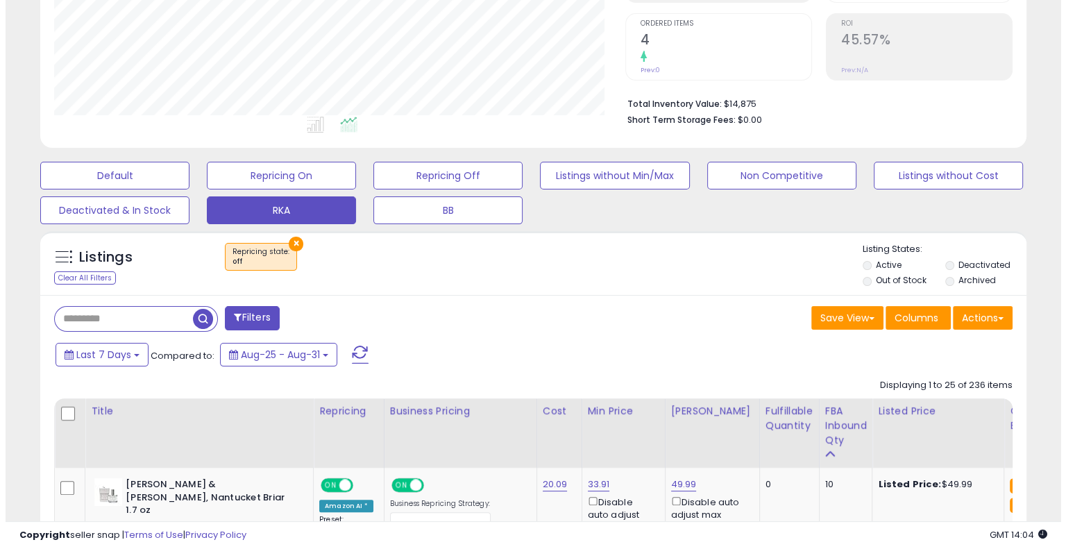
scroll to position [278, 0]
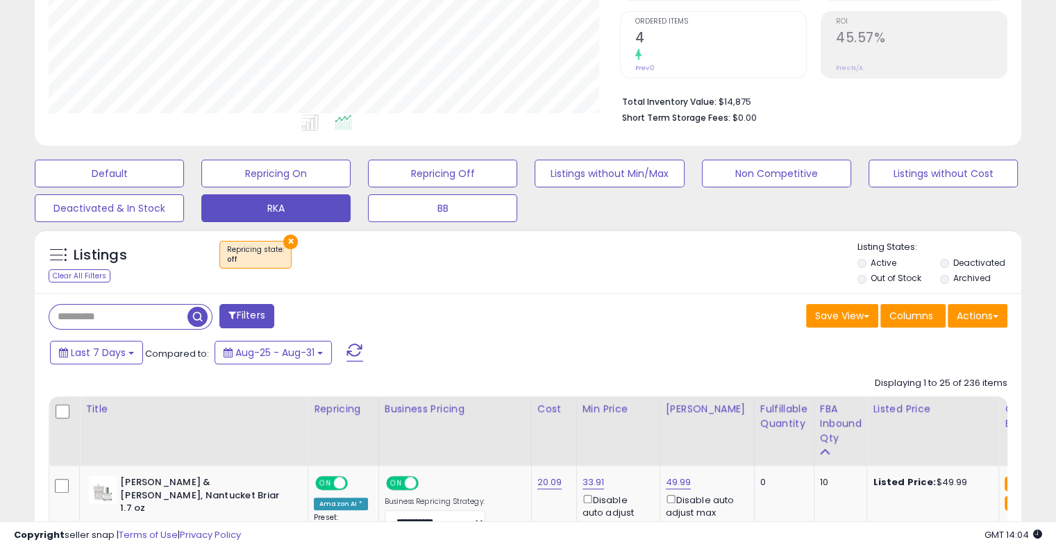
click at [289, 242] on button "×" at bounding box center [290, 242] width 15 height 15
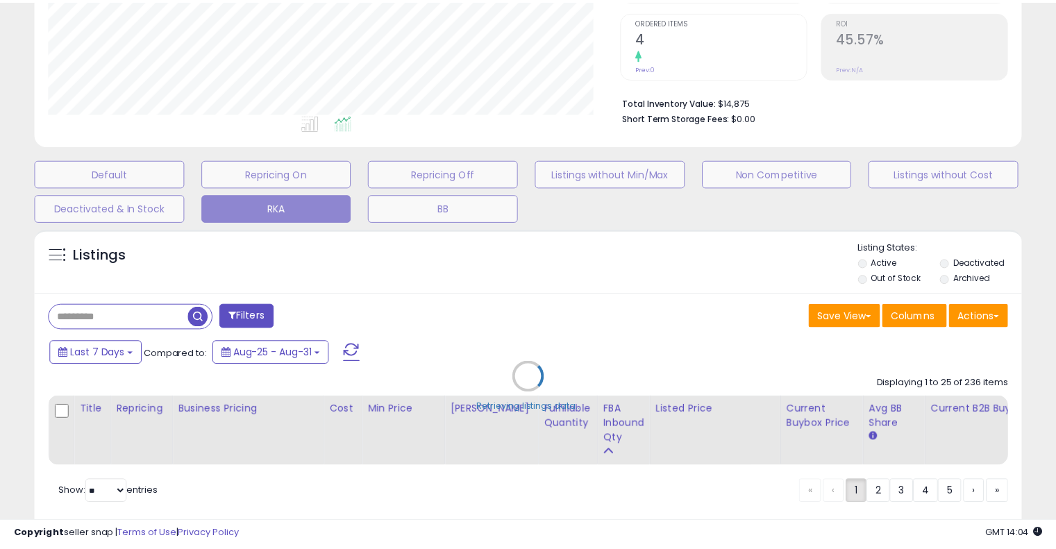
scroll to position [284, 577]
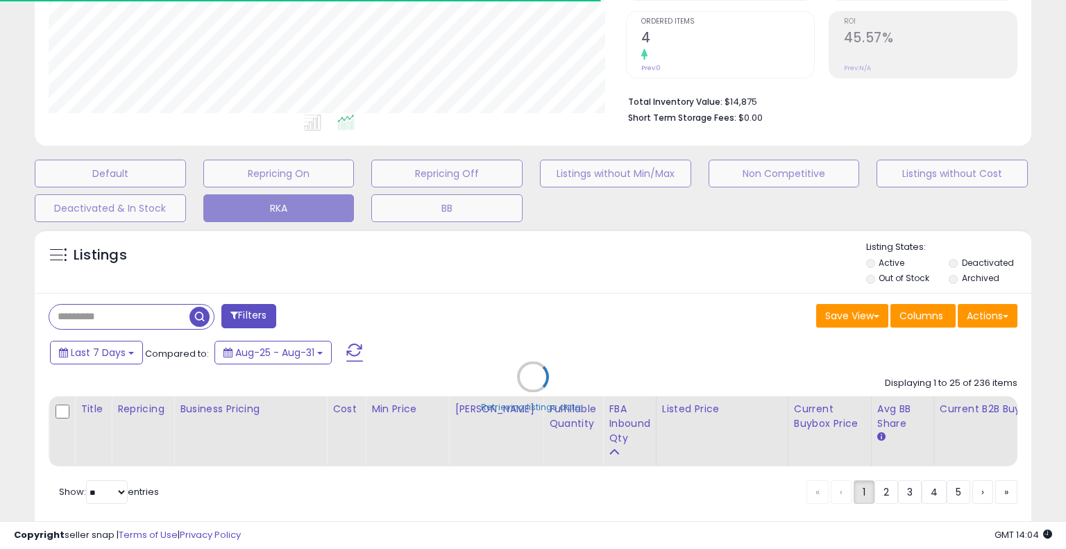
click at [155, 317] on div "Retrieving listings data.." at bounding box center [533, 387] width 1018 height 330
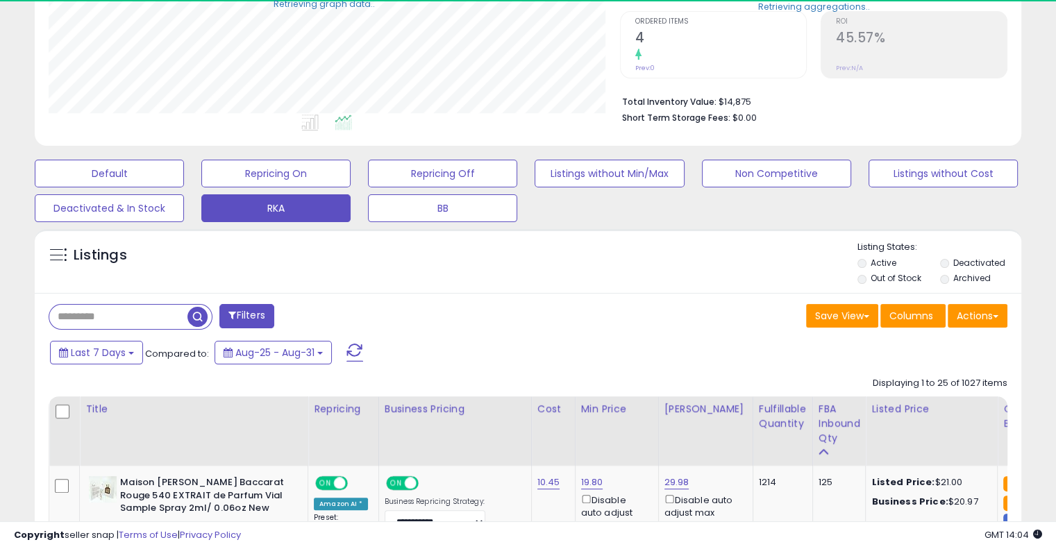
scroll to position [693825, 693538]
click at [155, 316] on input "text" at bounding box center [118, 317] width 138 height 24
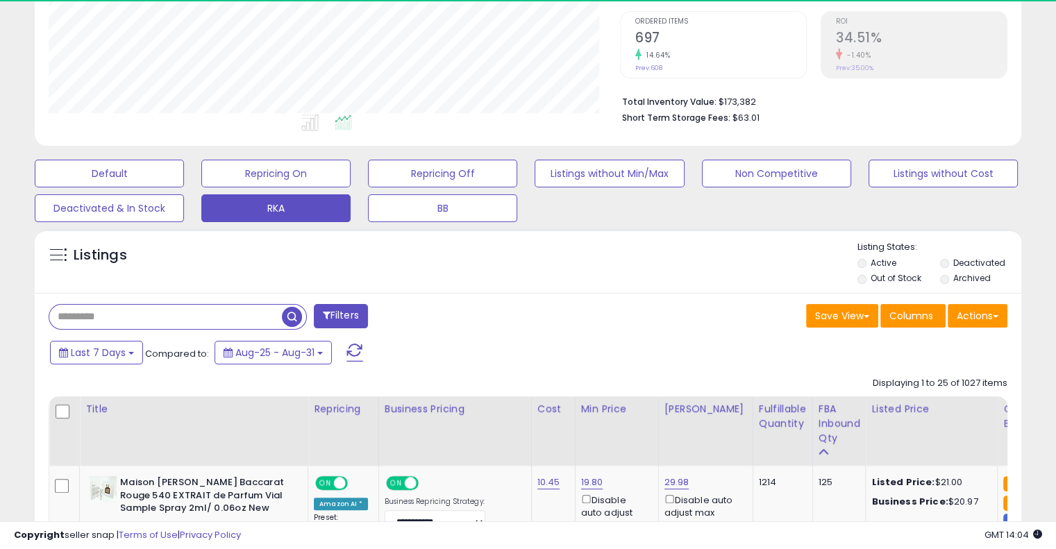
scroll to position [284, 571]
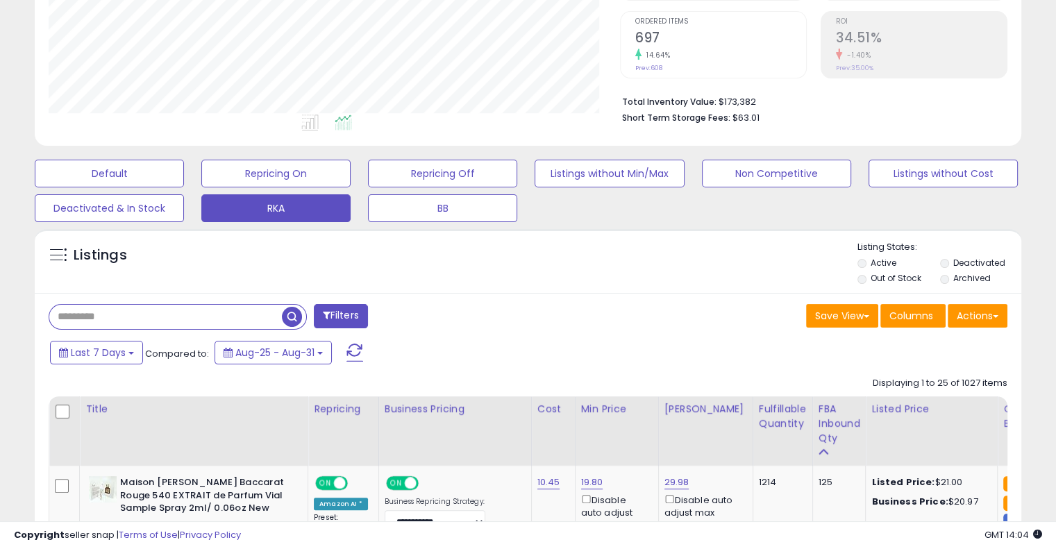
paste input "**********"
type input "**********"
click at [289, 314] on span "button" at bounding box center [292, 317] width 20 height 20
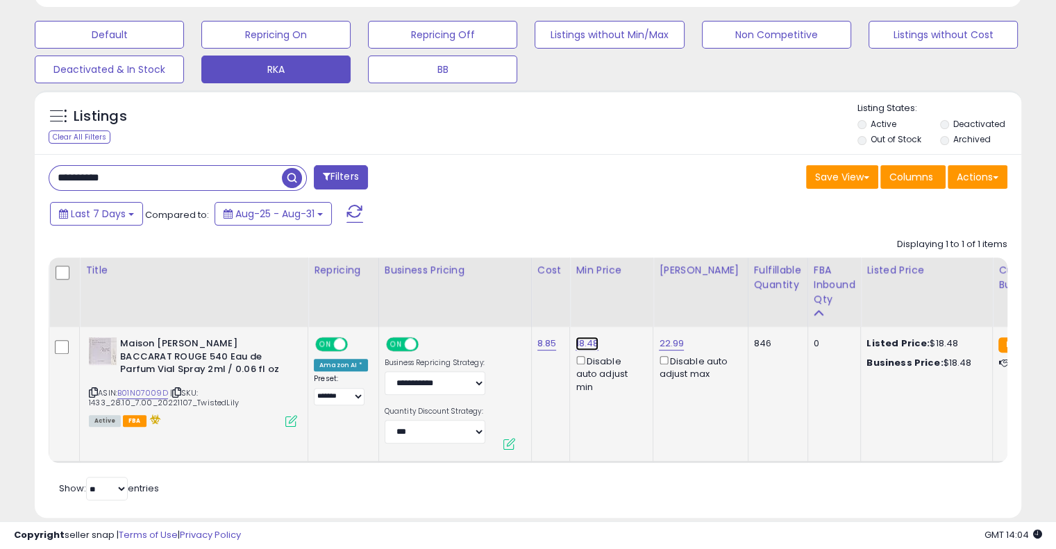
click at [578, 345] on link "18.48" at bounding box center [586, 344] width 23 height 14
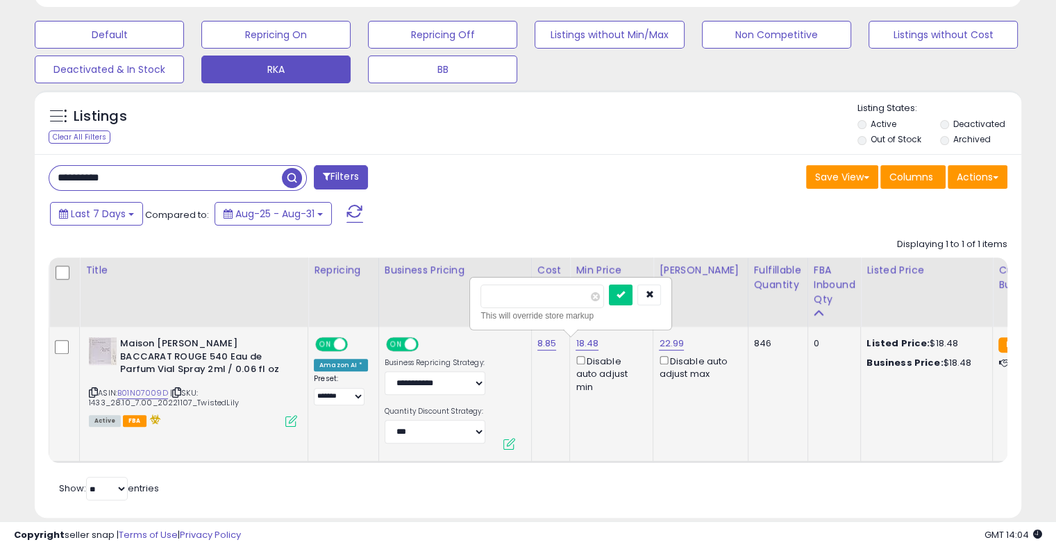
click at [559, 310] on div "This will override store markup" at bounding box center [570, 316] width 180 height 14
click at [557, 304] on input "*****" at bounding box center [542, 297] width 124 height 24
type input "*****"
click at [632, 292] on button "submit" at bounding box center [621, 295] width 24 height 21
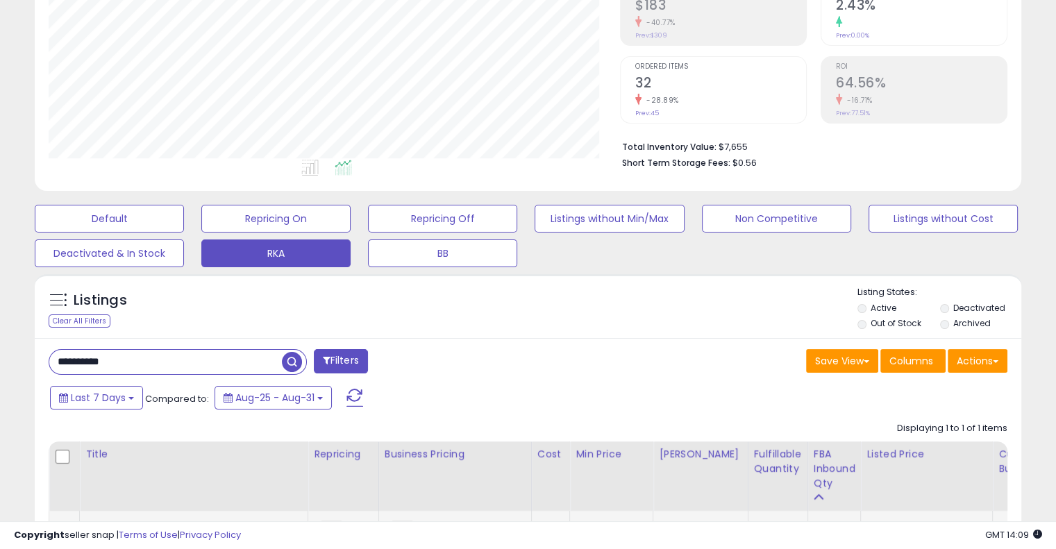
scroll to position [208, 0]
